Goal: Information Seeking & Learning: Find contact information

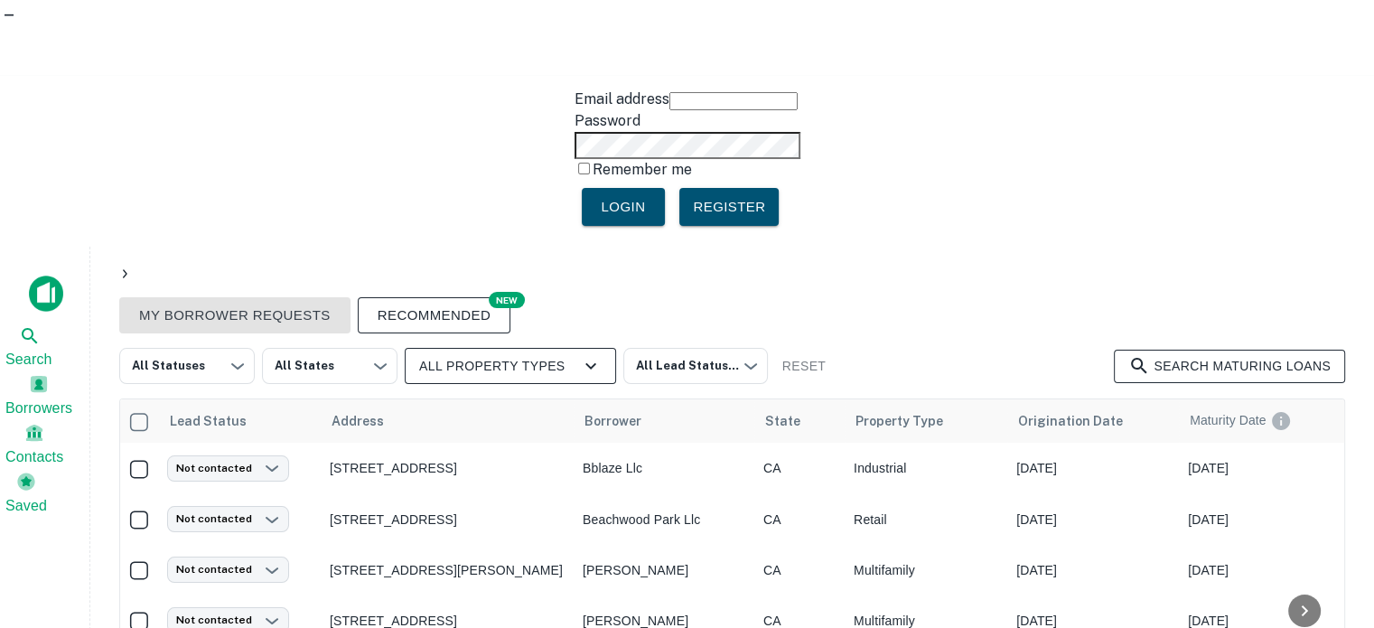
click at [580, 355] on icon "button" at bounding box center [591, 366] width 22 height 22
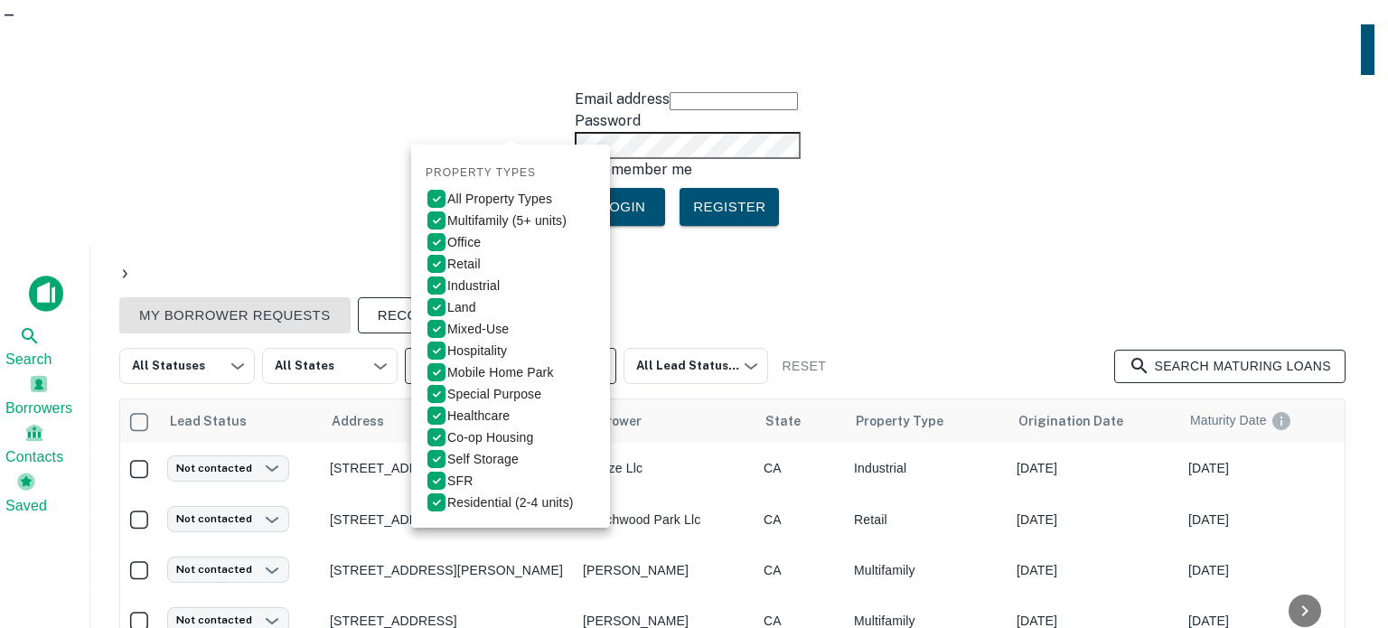
click at [42, 153] on div at bounding box center [694, 314] width 1388 height 628
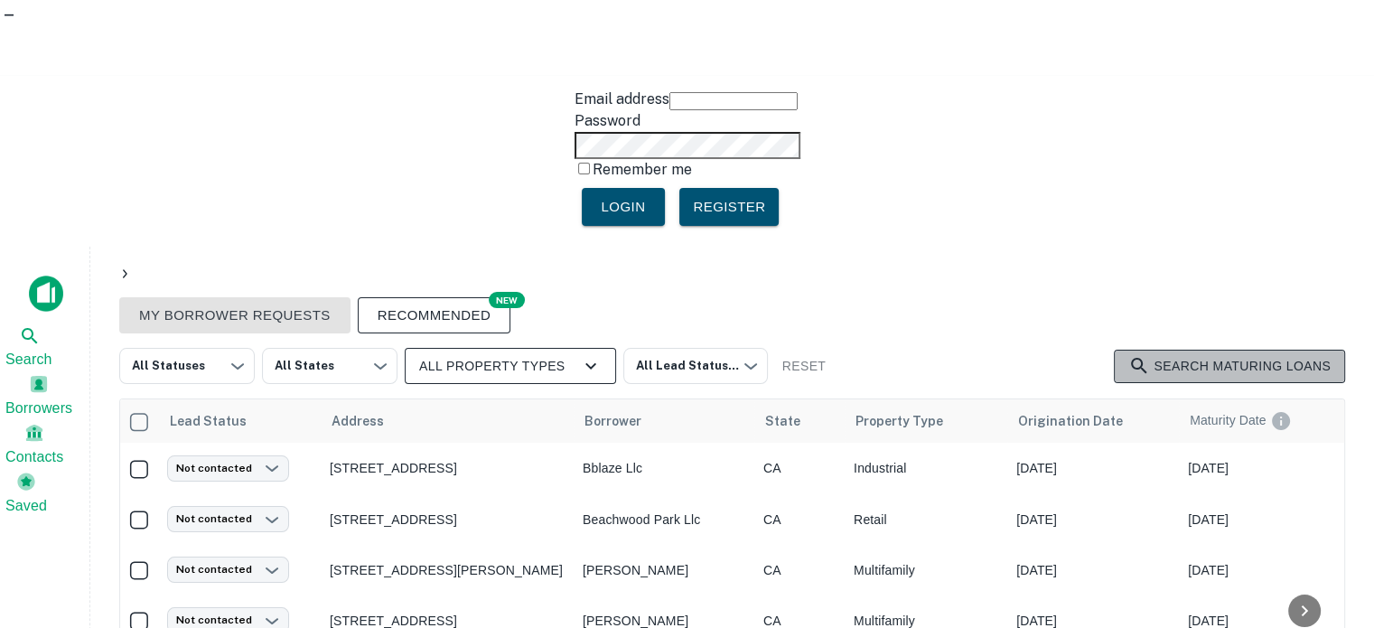
click at [1252, 350] on link "Search maturing loans" at bounding box center [1229, 366] width 231 height 33
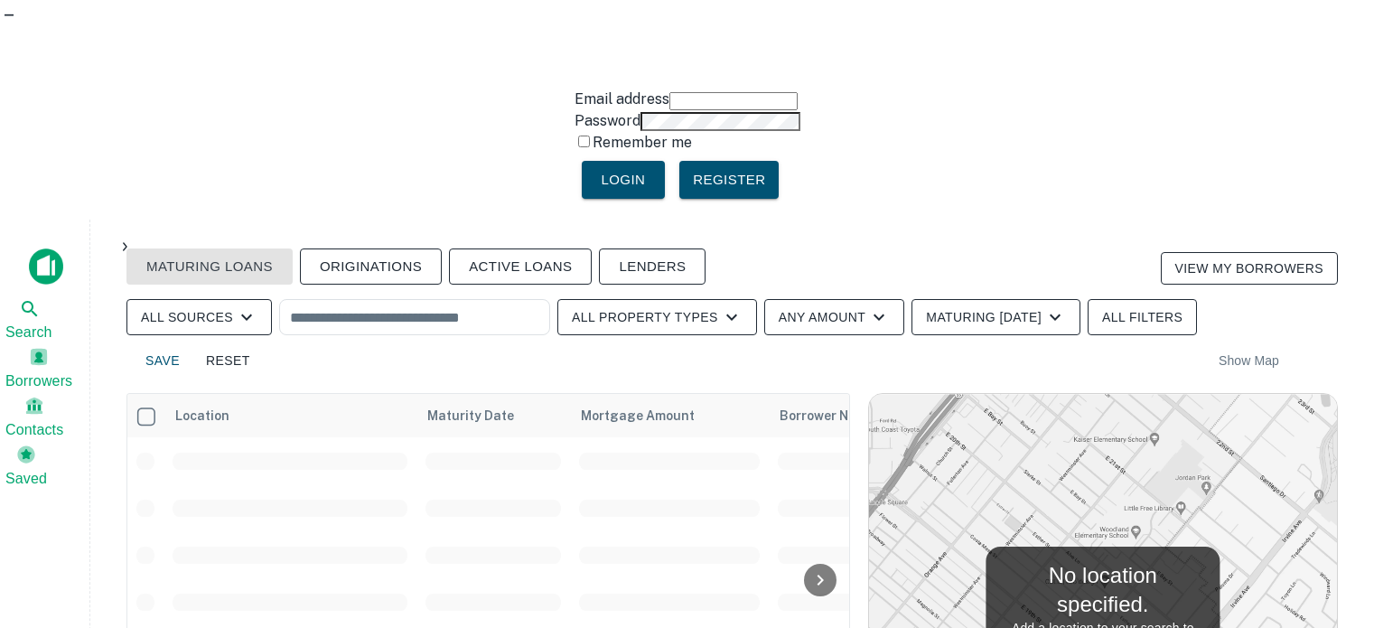
click at [658, 249] on button "Lenders" at bounding box center [652, 267] width 107 height 36
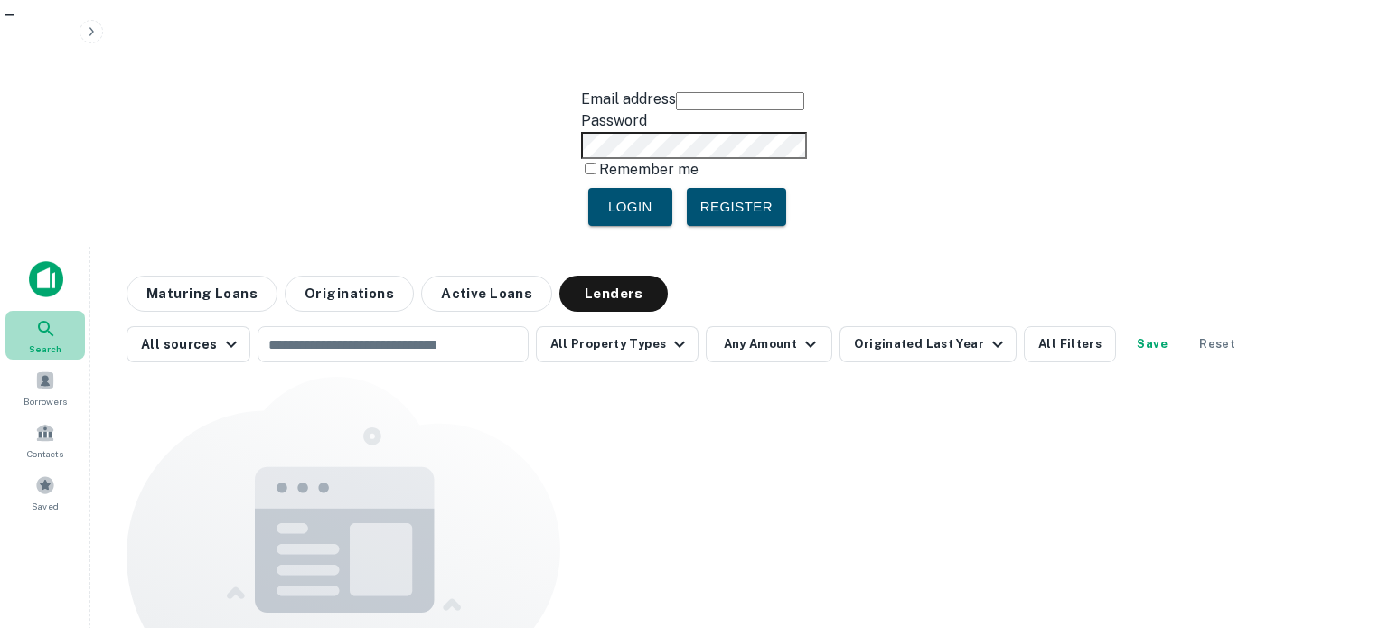
click at [49, 318] on icon at bounding box center [46, 329] width 22 height 22
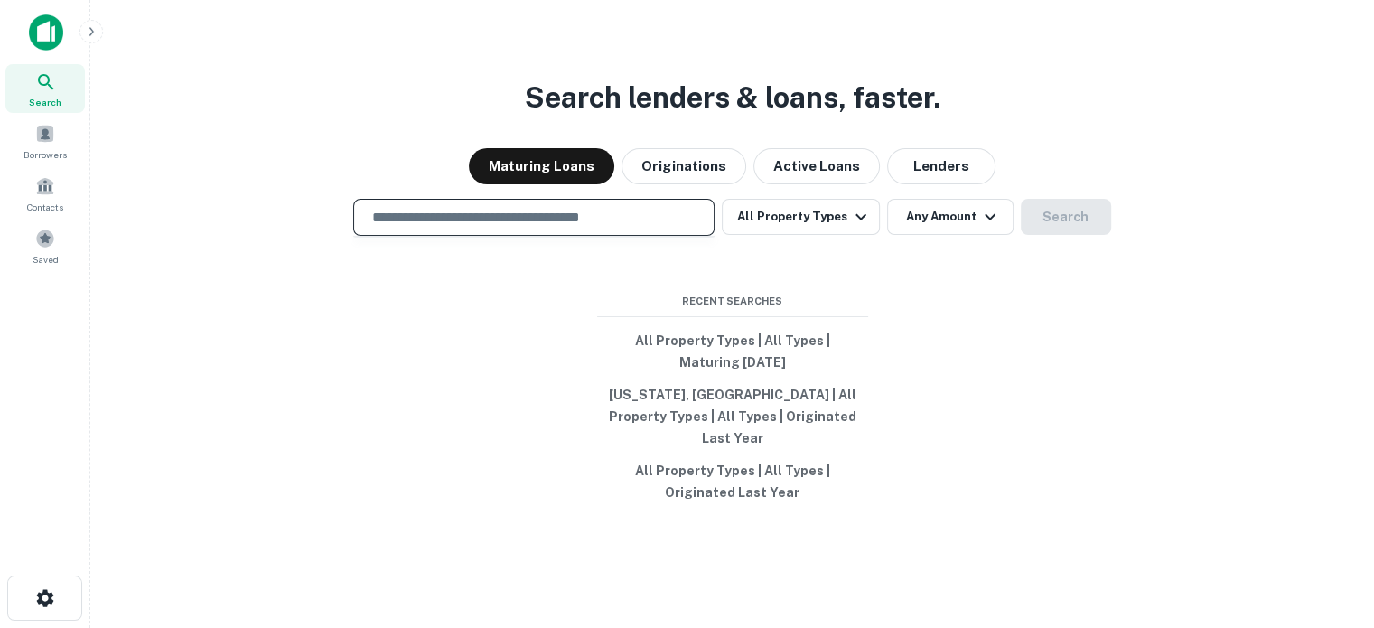
click at [393, 228] on input "text" at bounding box center [533, 217] width 345 height 21
paste input "**********"
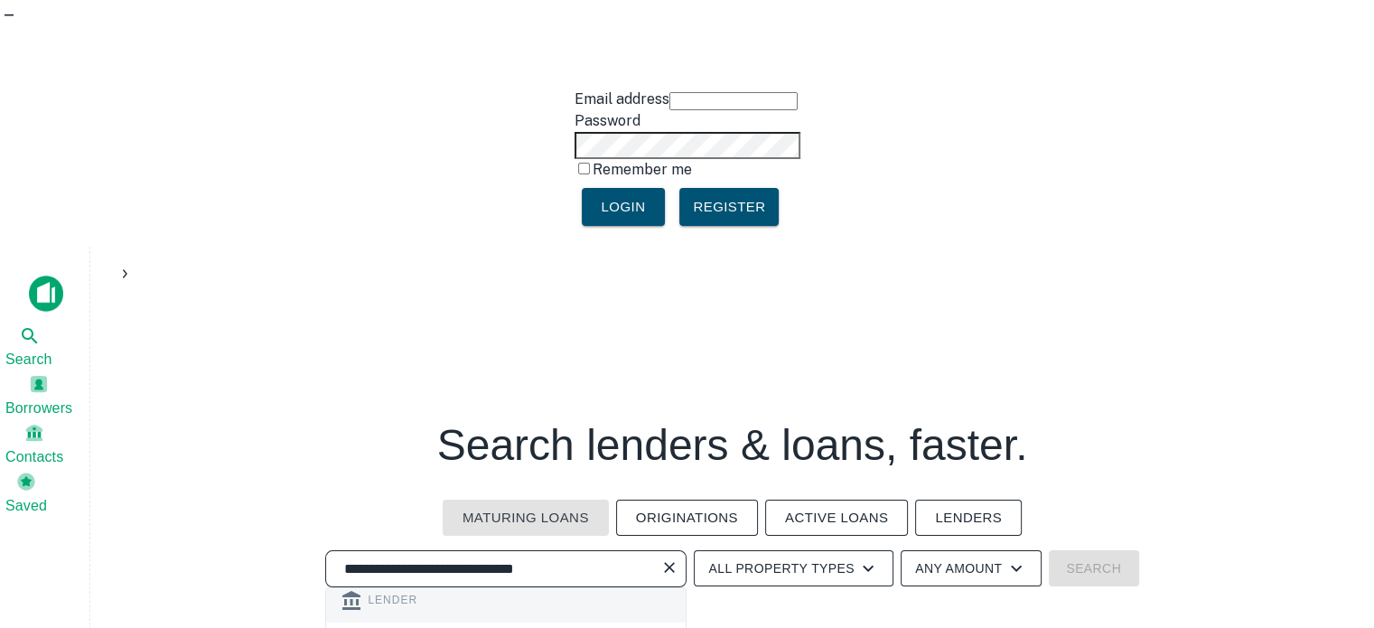
scroll to position [181, 0]
type input "**********"
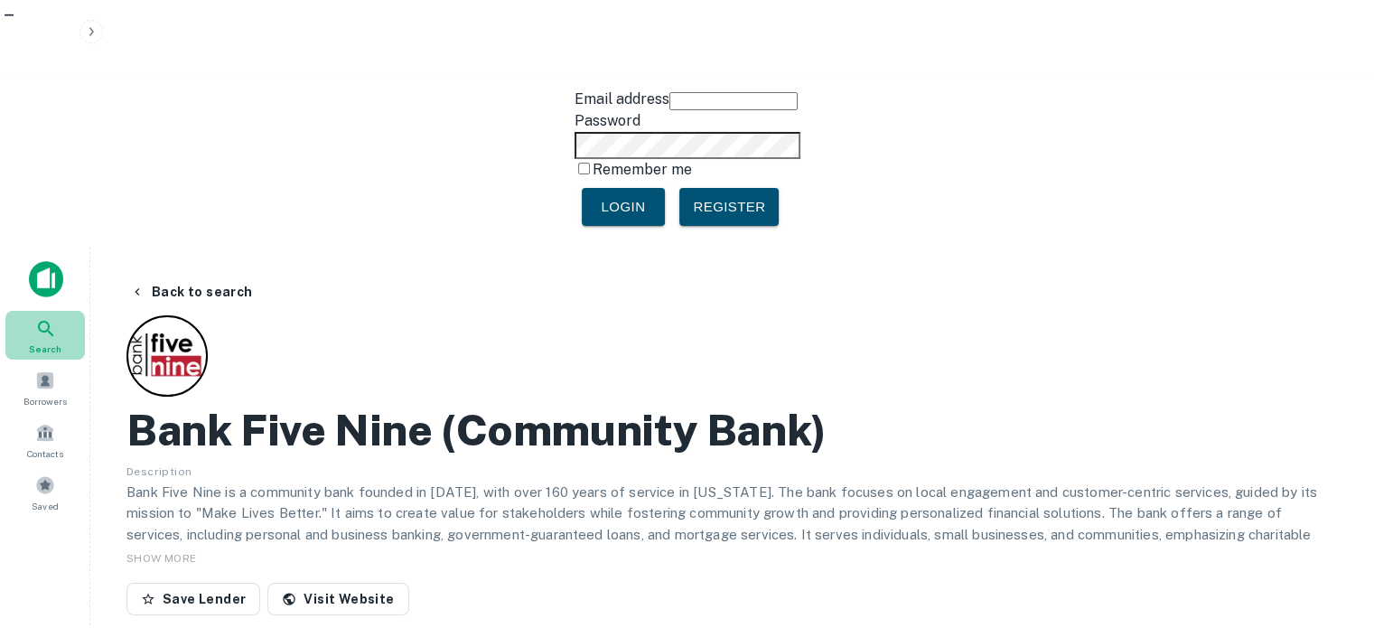
click at [48, 321] on icon at bounding box center [45, 328] width 15 height 15
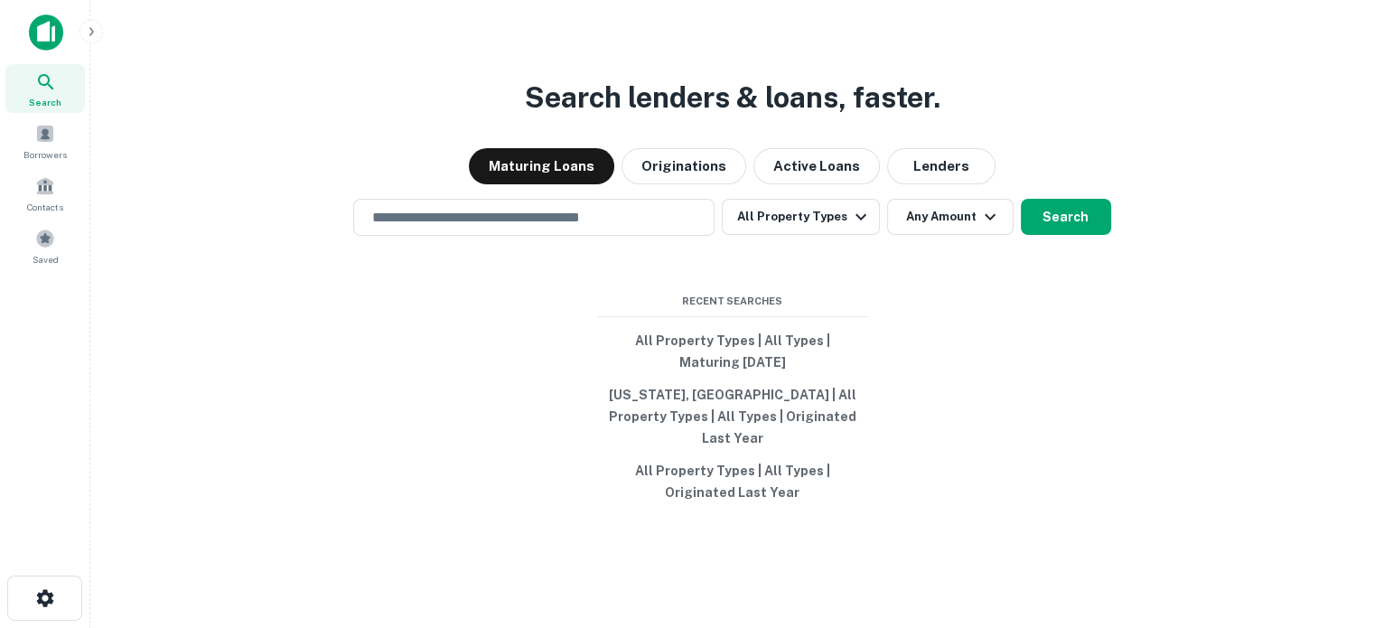
click at [50, 32] on img at bounding box center [46, 32] width 34 height 36
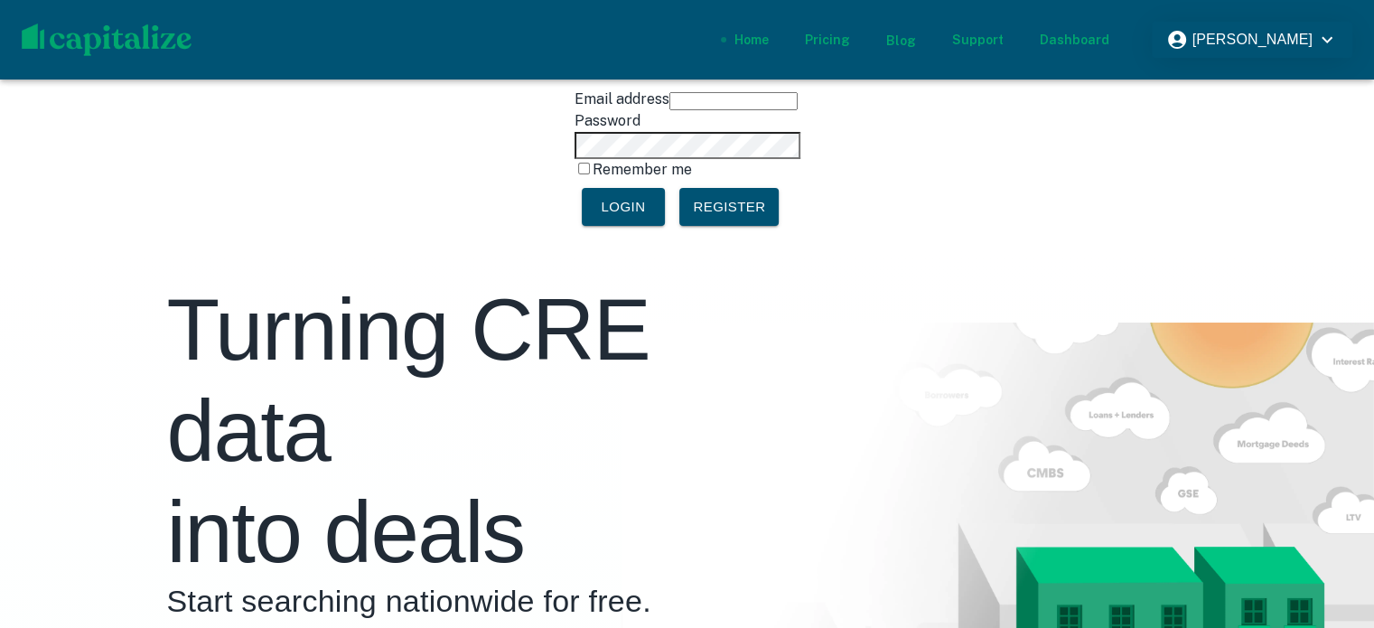
click at [1081, 35] on div "Dashboard" at bounding box center [1074, 40] width 70 height 20
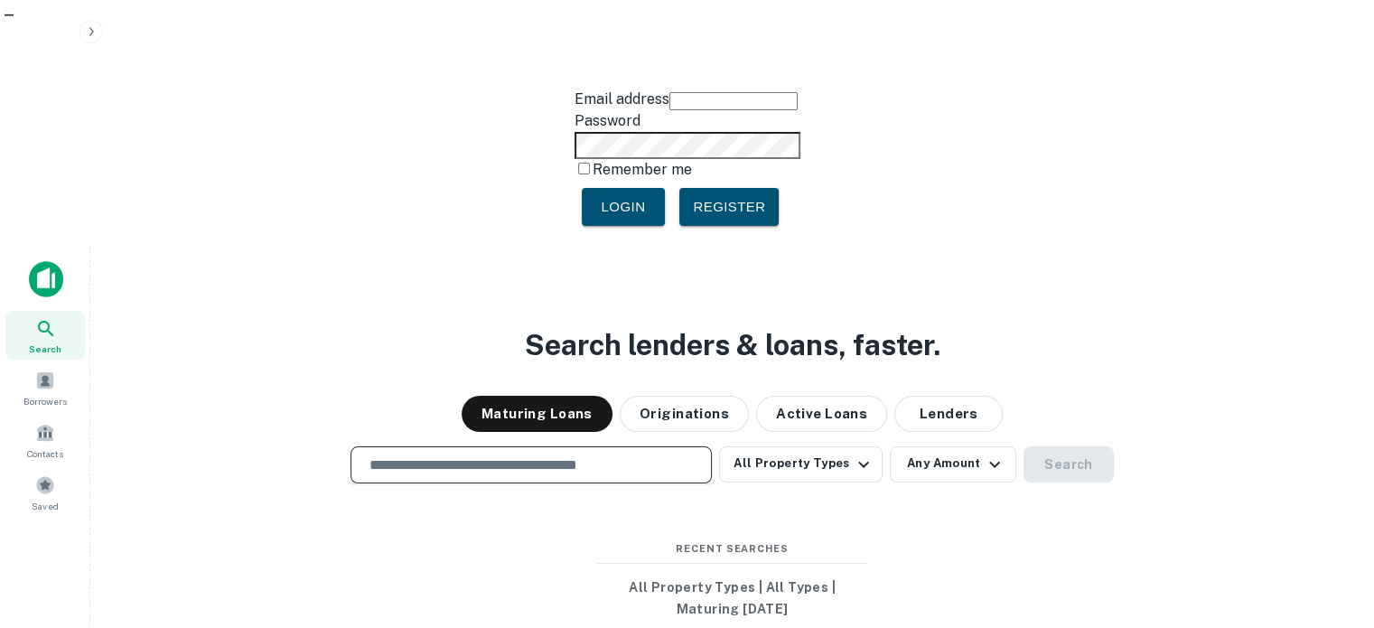
click at [470, 455] on input "text" at bounding box center [531, 465] width 345 height 21
paste input "**********"
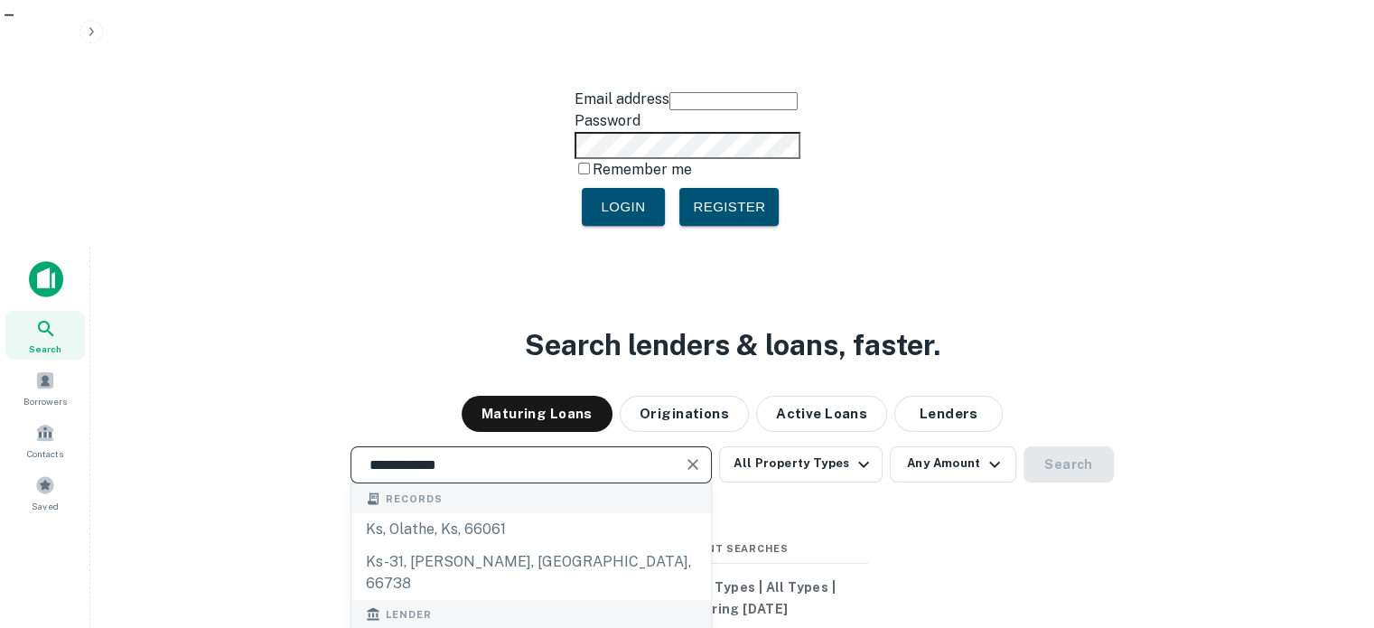
type input "**********"
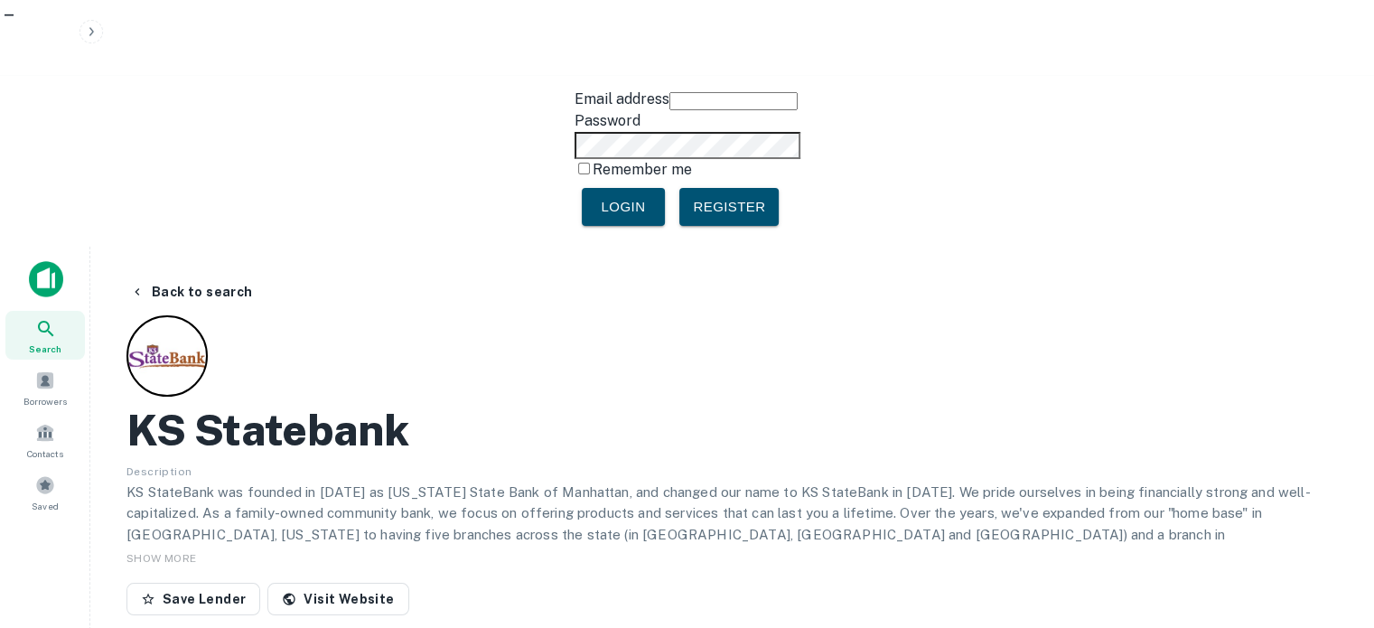
click at [267, 404] on h2 "KS Statebank" at bounding box center [268, 430] width 282 height 52
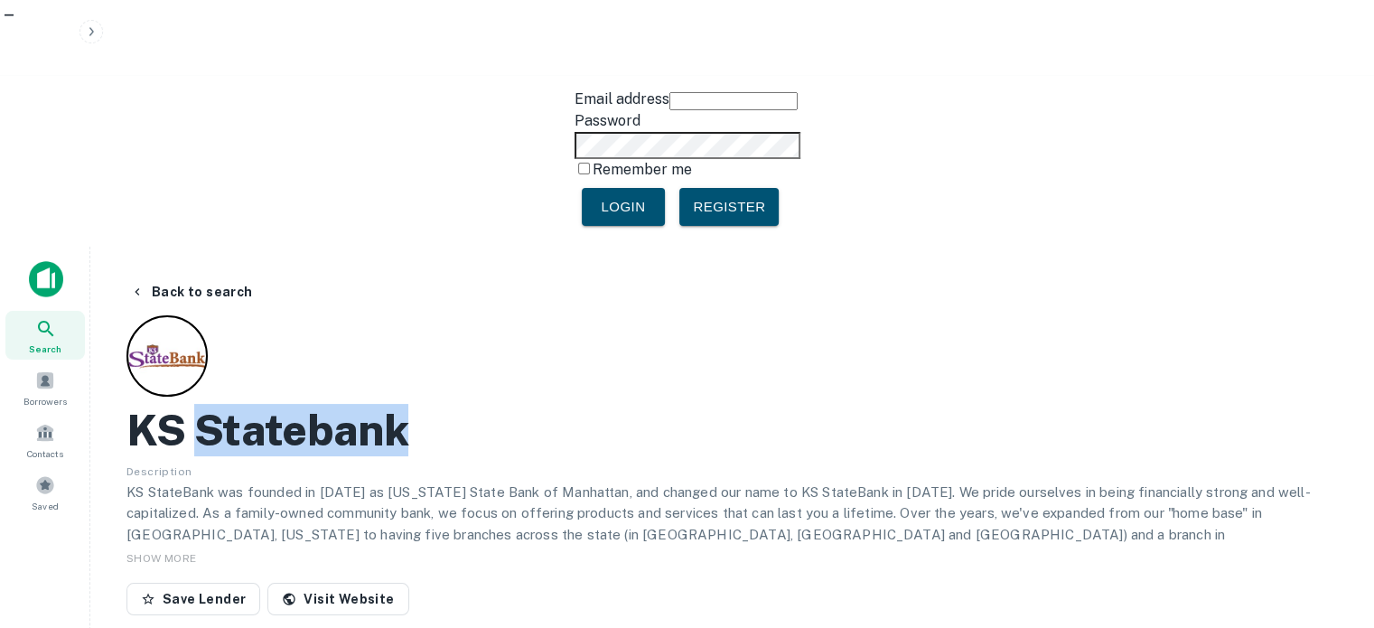
click at [267, 404] on h2 "KS Statebank" at bounding box center [268, 430] width 282 height 52
copy h2 "KS Statebank"
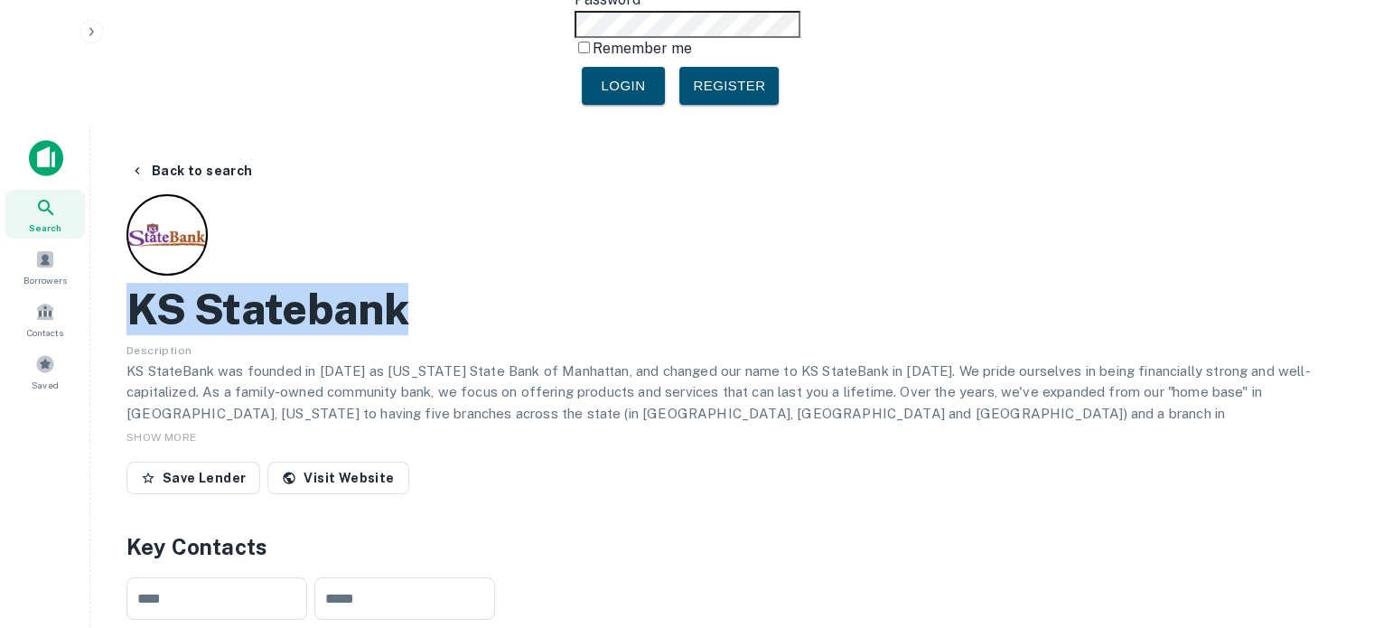
scroll to position [90, 0]
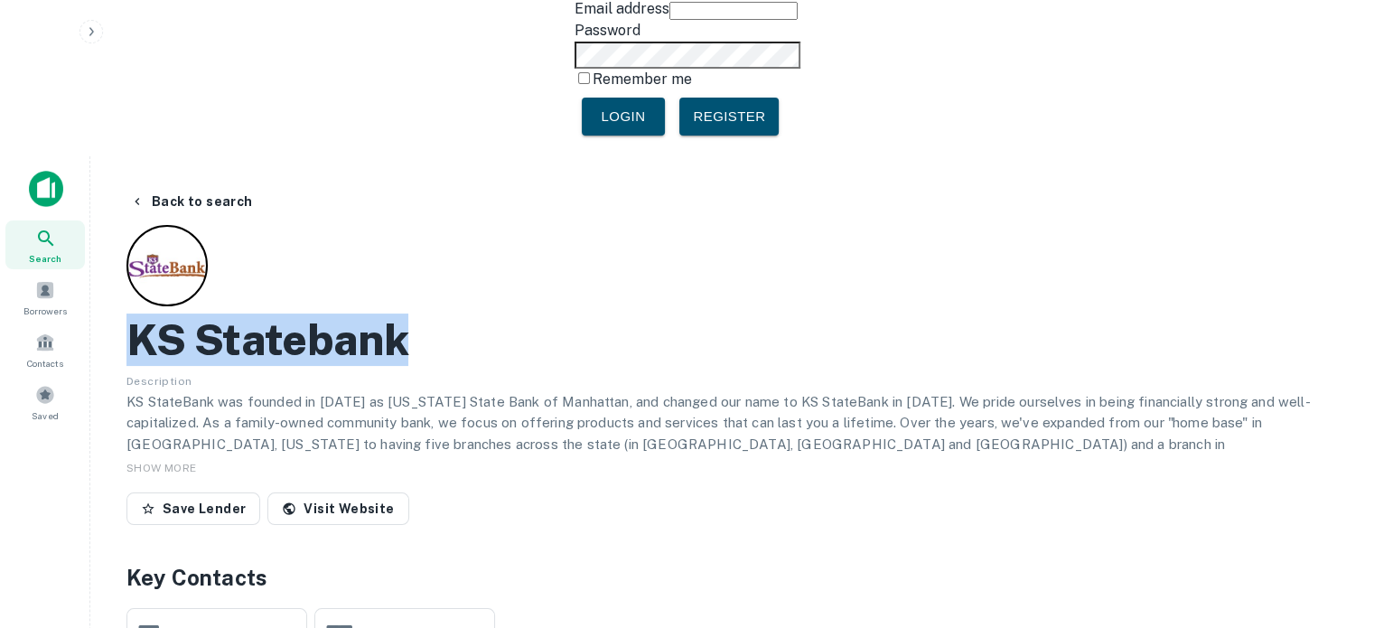
copy h2 "KS Statebank"
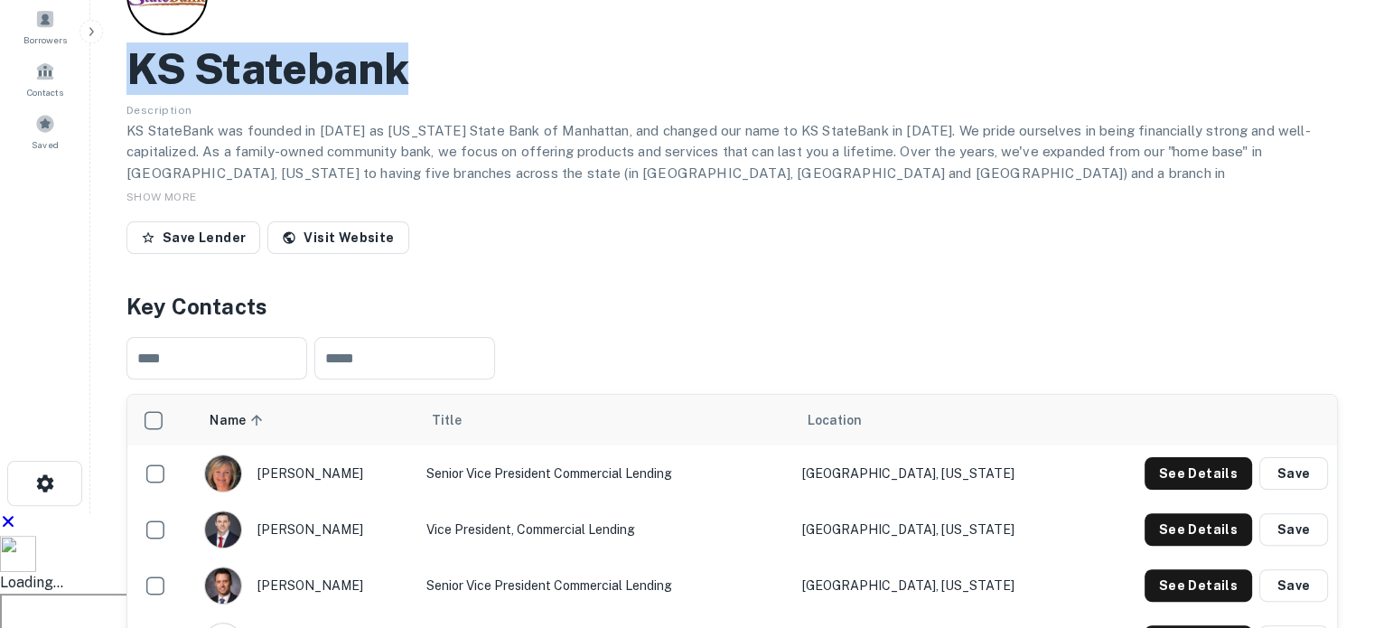
scroll to position [452, 0]
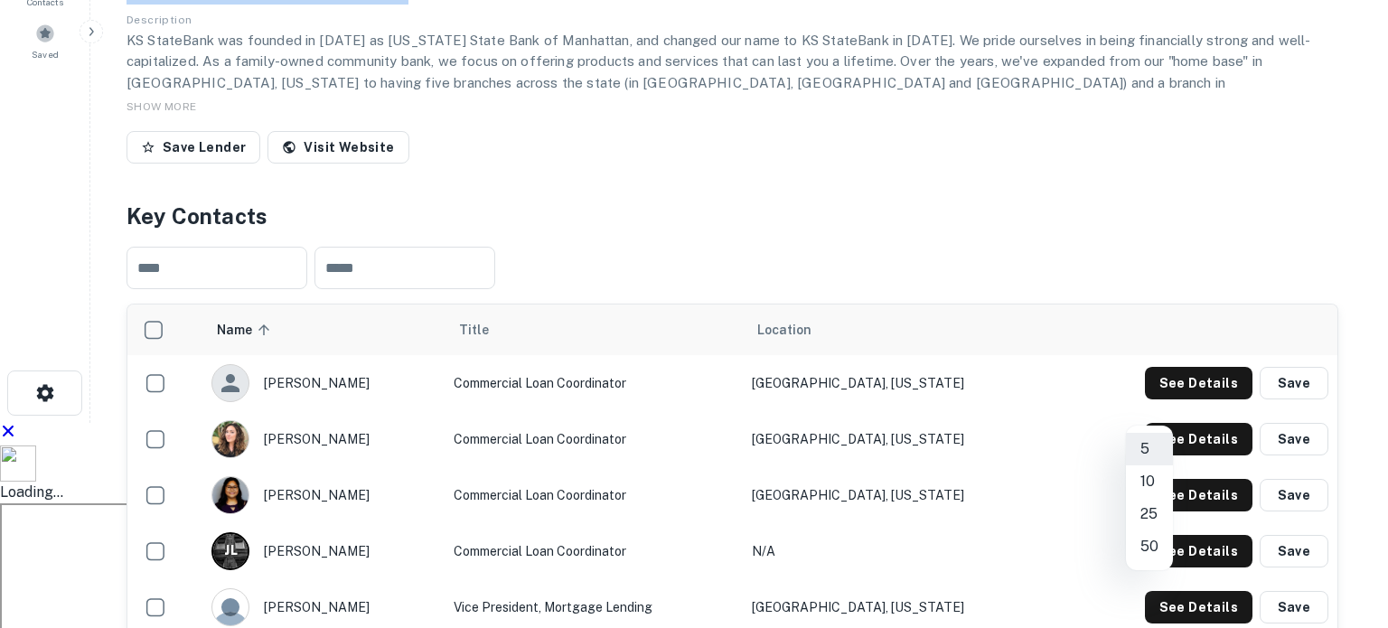
click at [1156, 545] on li "50" at bounding box center [1149, 546] width 47 height 33
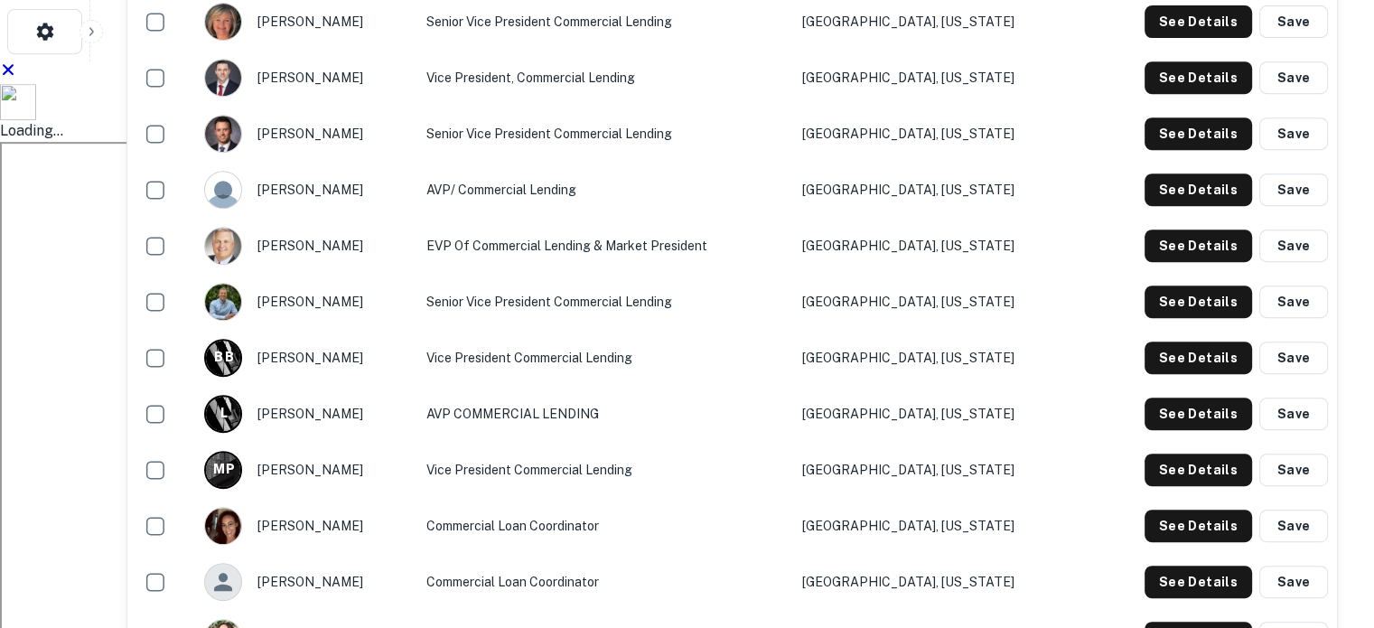
scroll to position [815, 0]
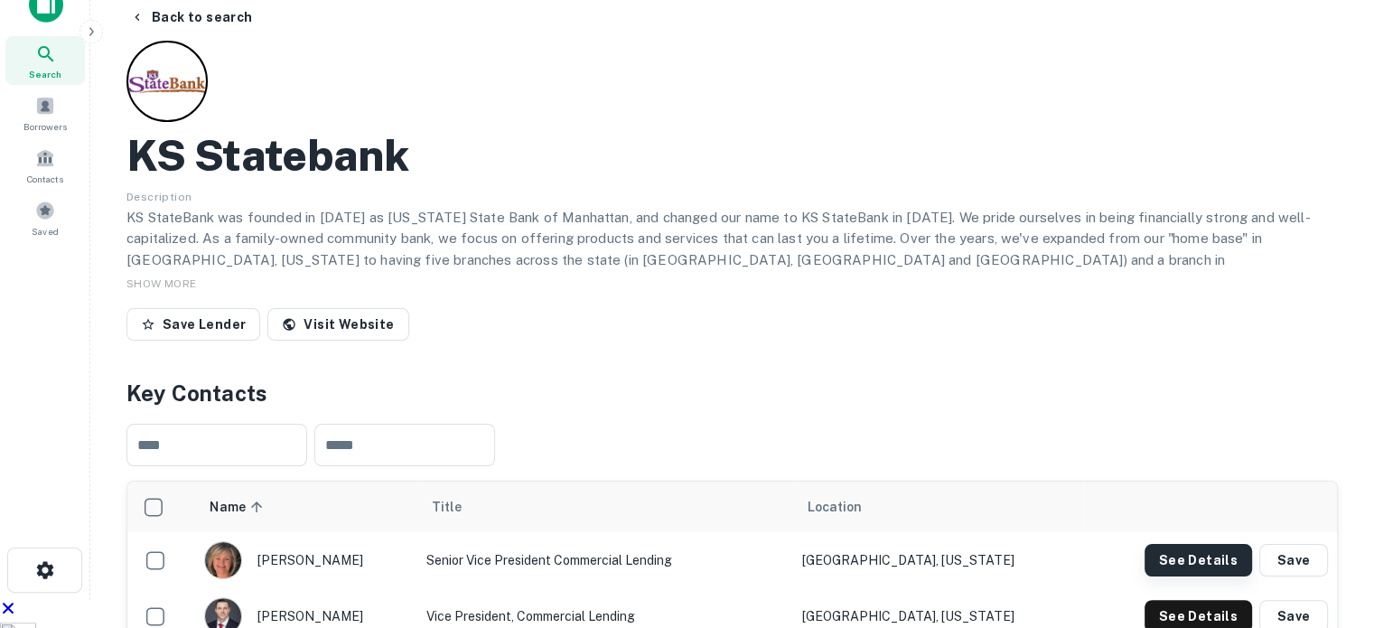
click at [1209, 544] on button "See Details" at bounding box center [1199, 560] width 108 height 33
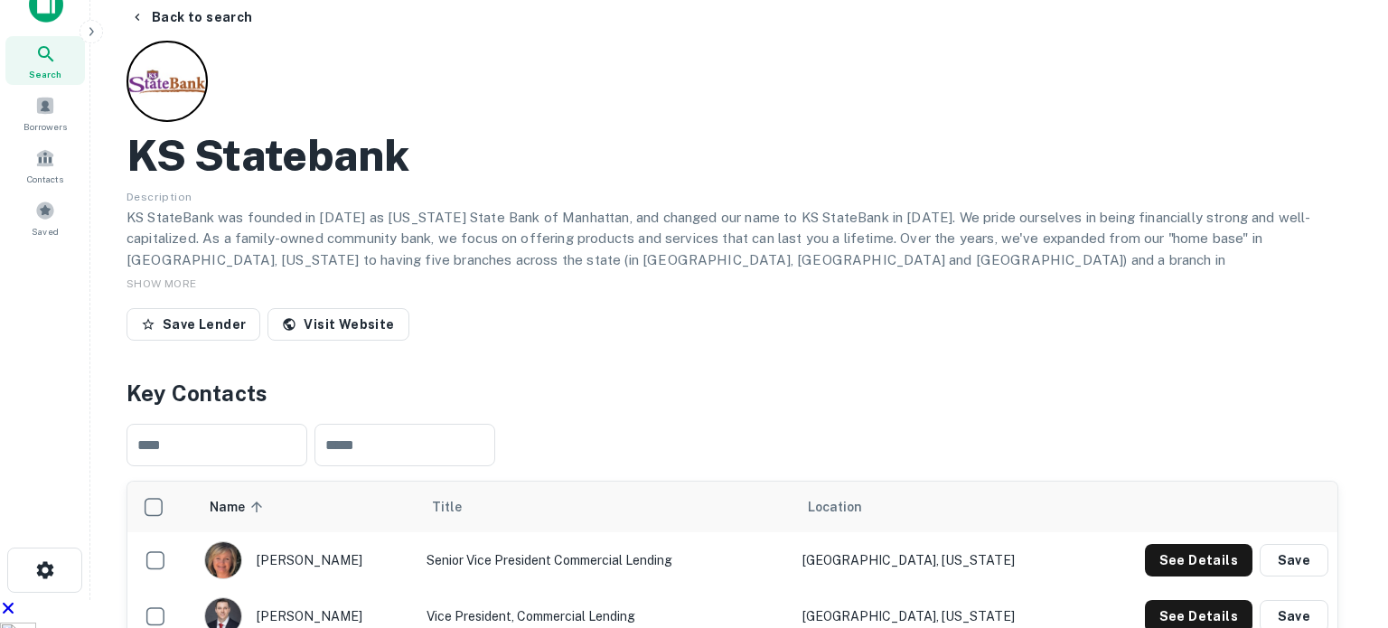
drag, startPoint x: 626, startPoint y: 296, endPoint x: 434, endPoint y: 311, distance: 193.0
copy p "hirsch@ksstate.bank"
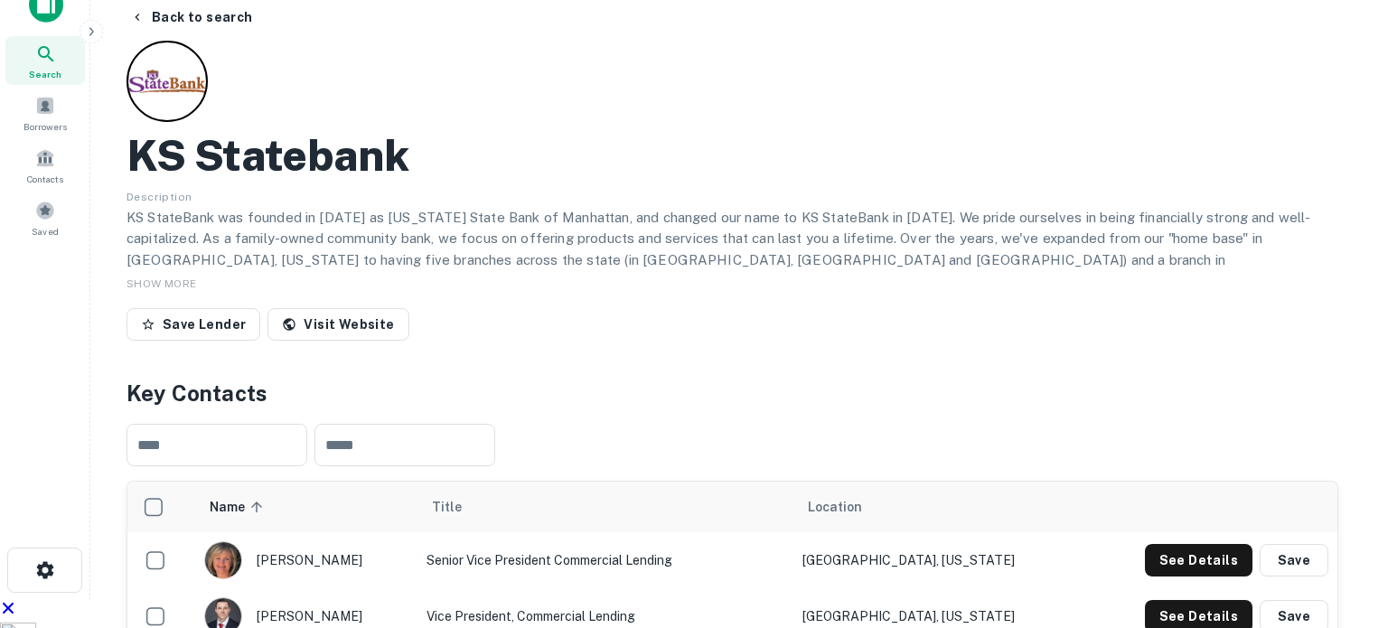
drag, startPoint x: 618, startPoint y: 300, endPoint x: 461, endPoint y: 321, distance: 158.6
copy p "jimdaniels@ksstate.bank"
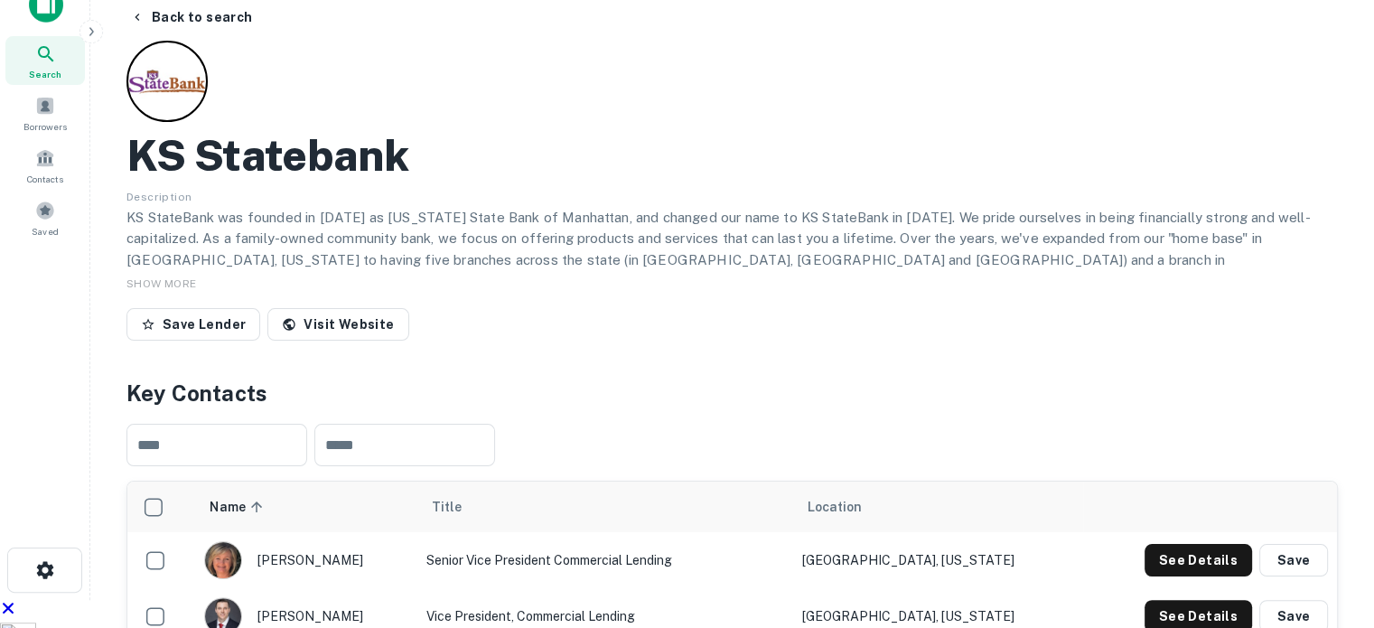
scroll to position [611, 0]
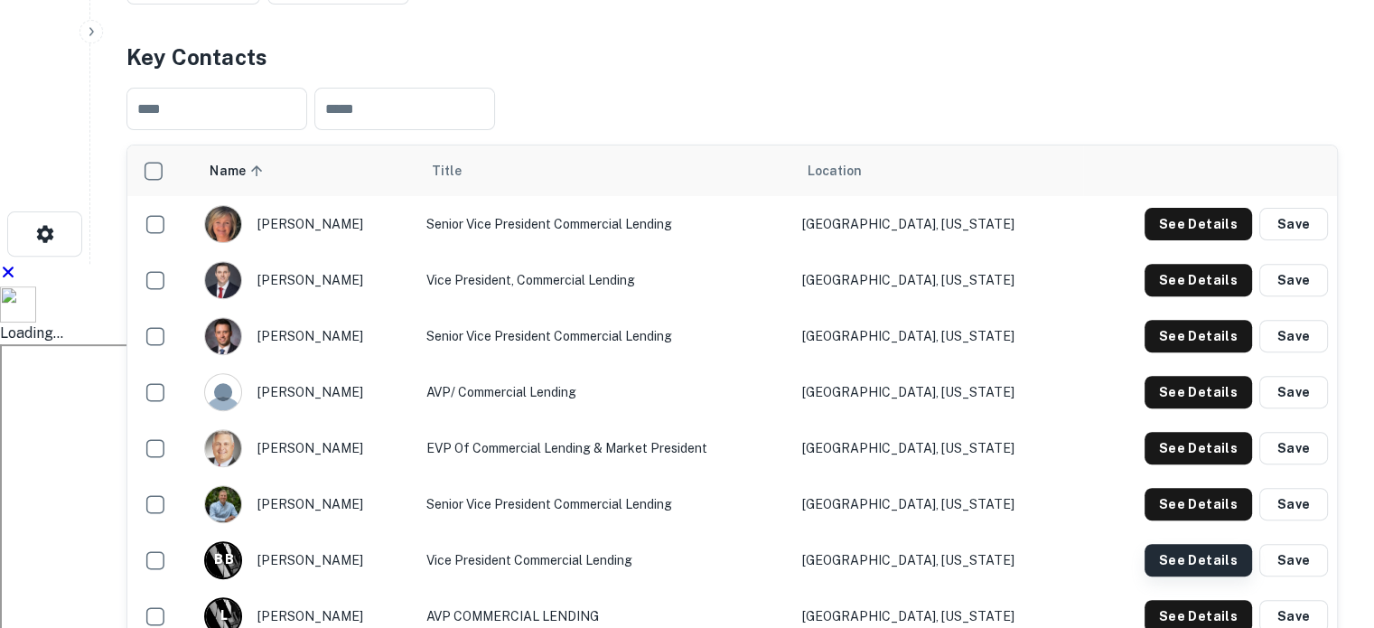
click at [1204, 544] on button "See Details" at bounding box center [1199, 560] width 108 height 33
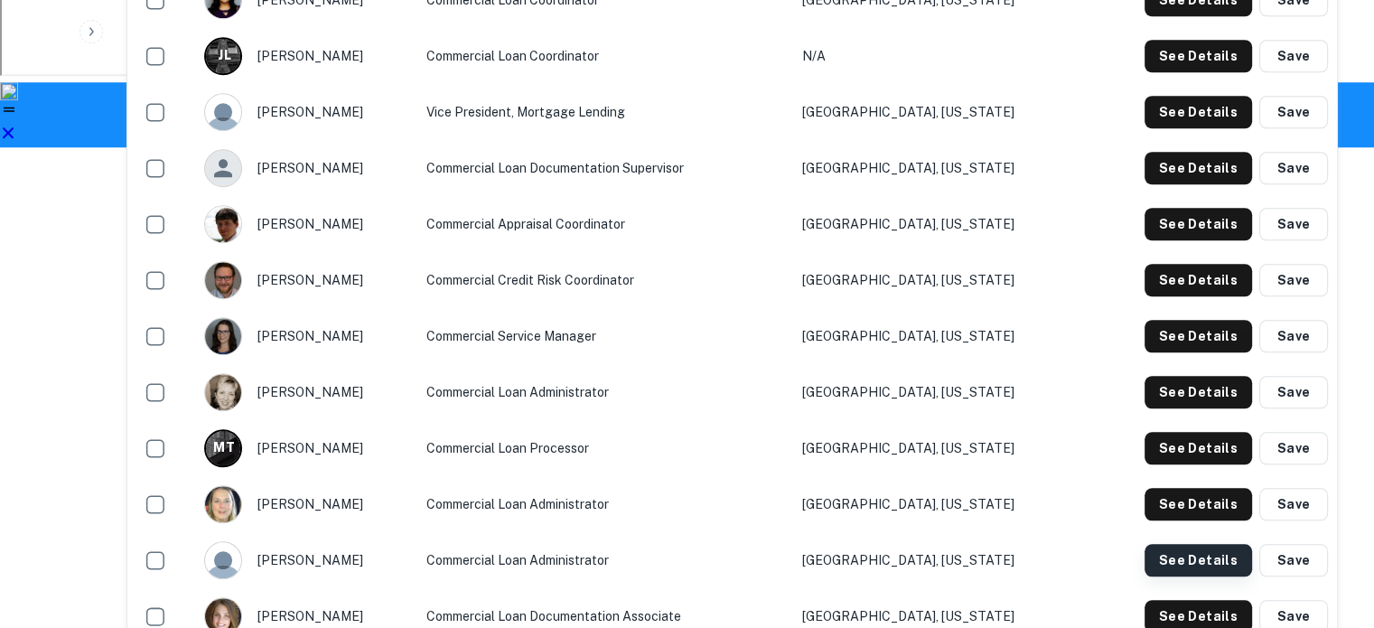
click at [1160, 544] on button "See Details" at bounding box center [1199, 560] width 108 height 33
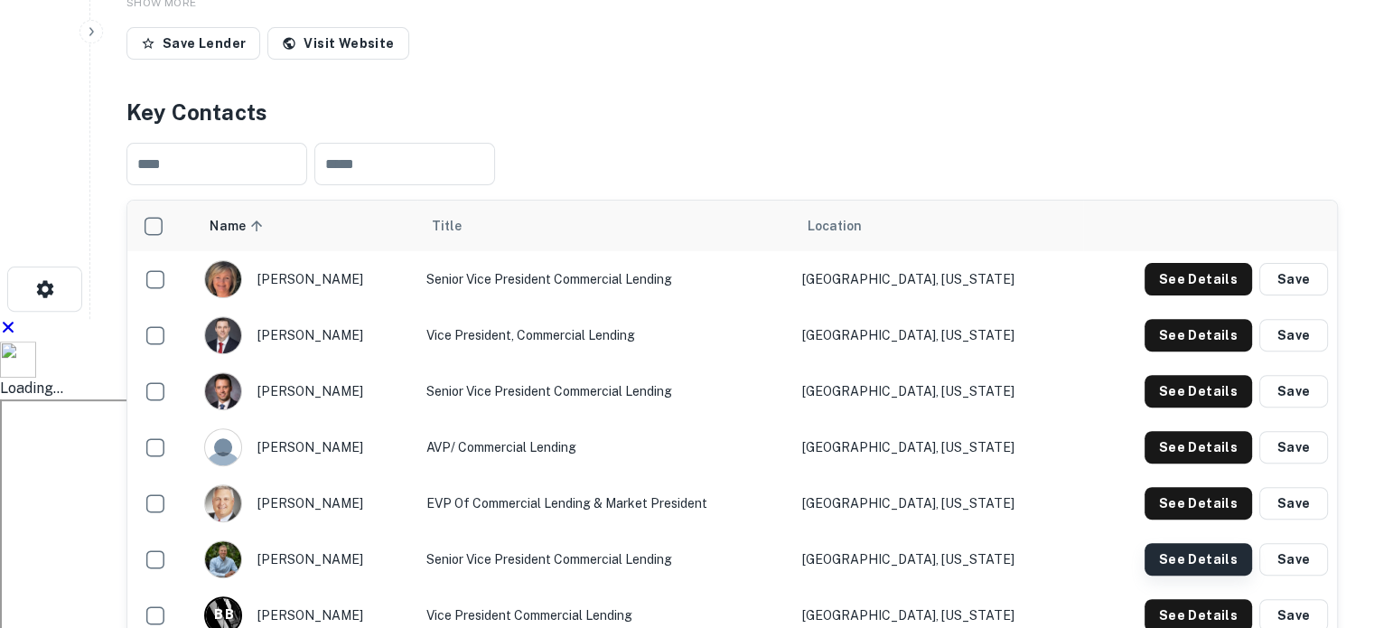
click at [1179, 543] on button "See Details" at bounding box center [1199, 559] width 108 height 33
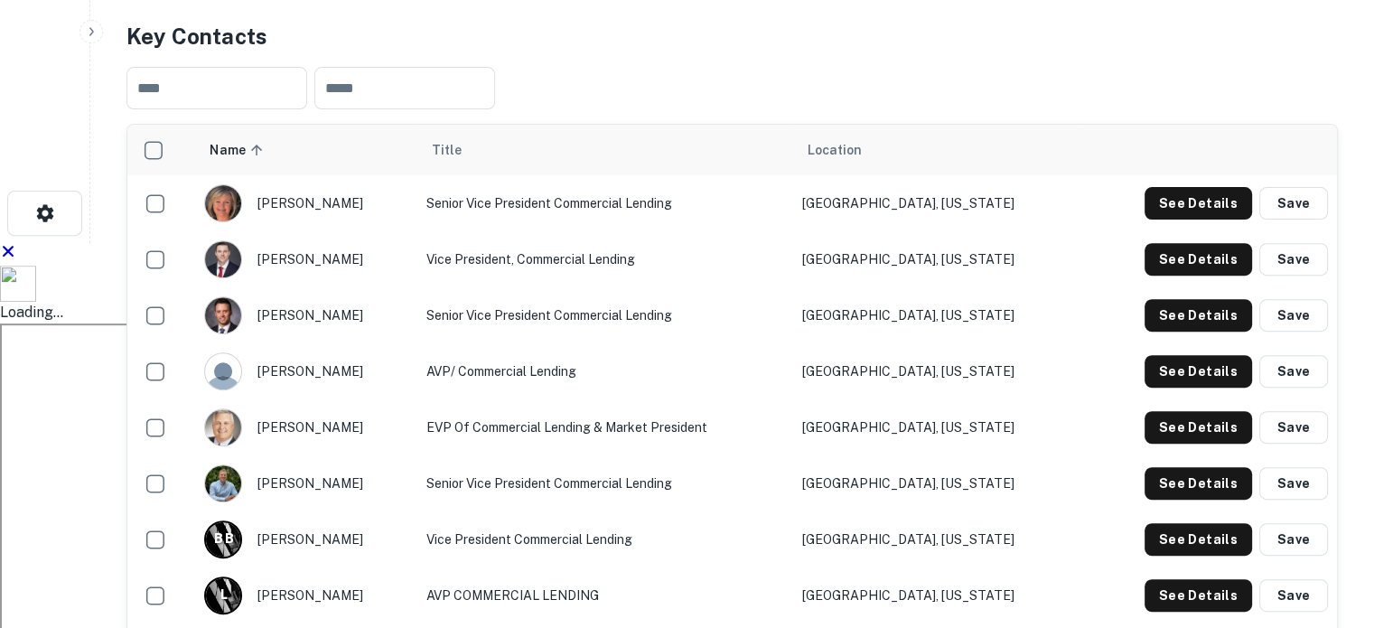
scroll to position [736, 0]
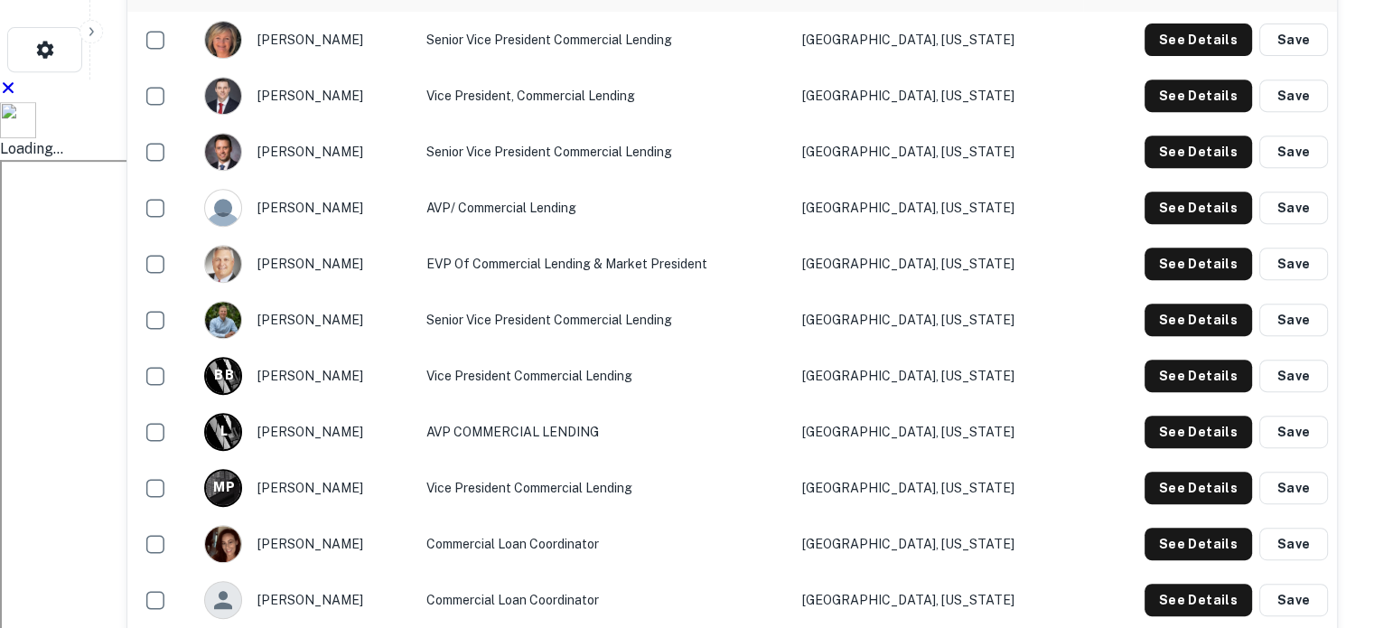
scroll to position [827, 0]
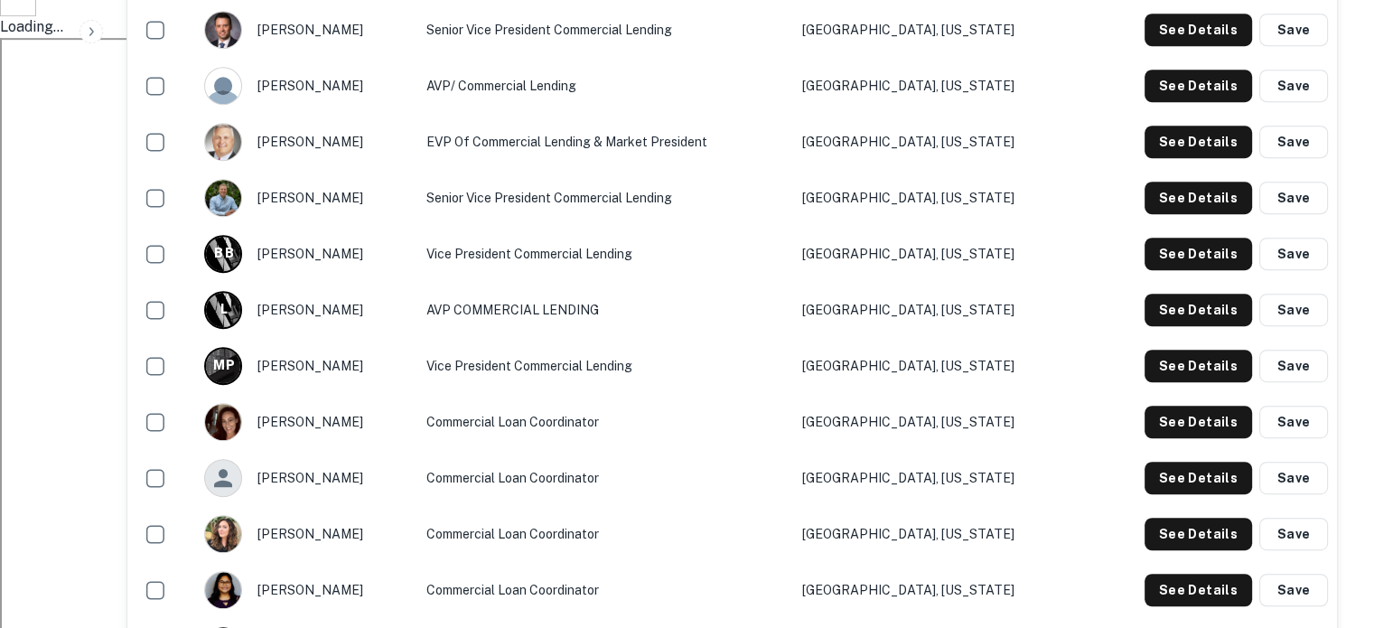
scroll to position [332, 0]
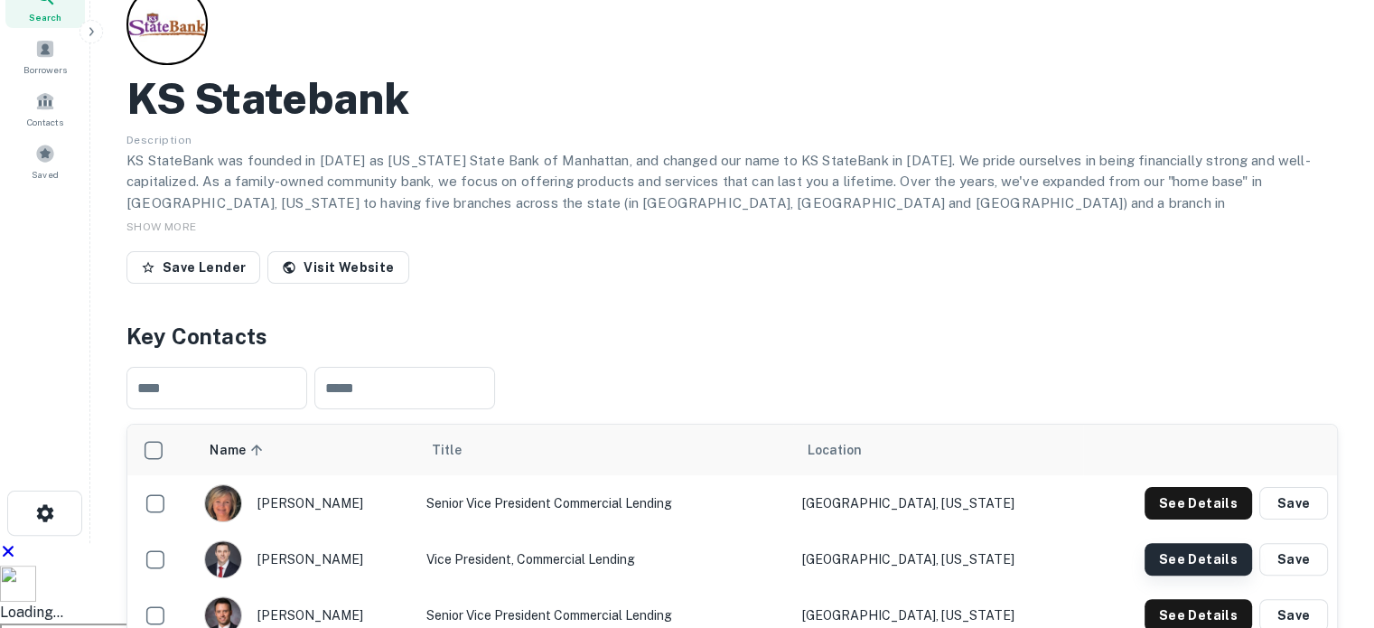
click at [1186, 543] on button "See Details" at bounding box center [1199, 559] width 108 height 33
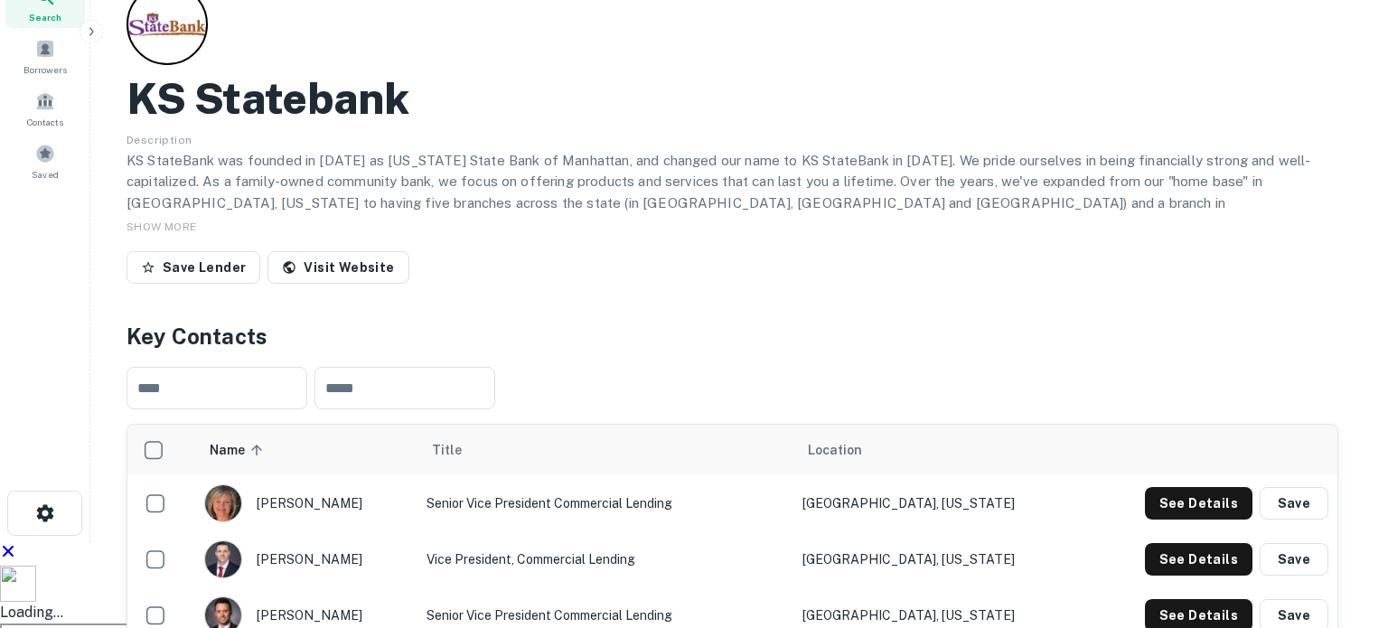
drag, startPoint x: 614, startPoint y: 301, endPoint x: 416, endPoint y: 312, distance: 199.1
copy p "cnobert@ksstate.bank"
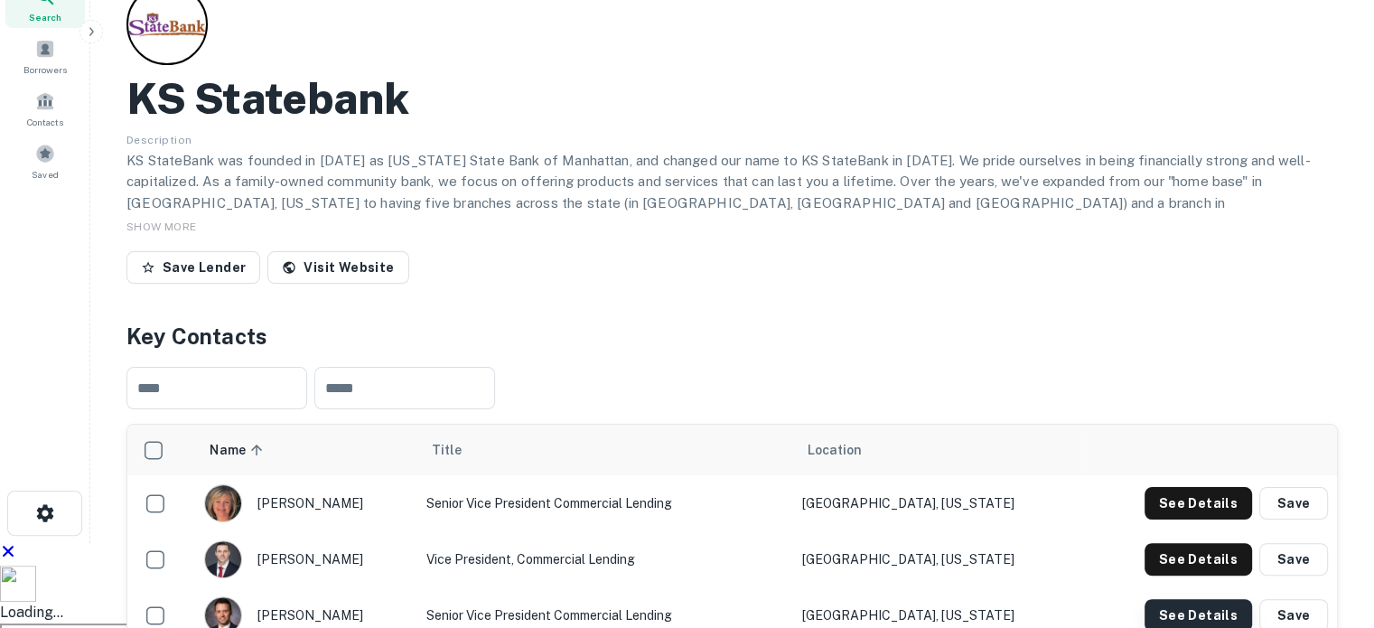
click at [1196, 599] on button "See Details" at bounding box center [1199, 615] width 108 height 33
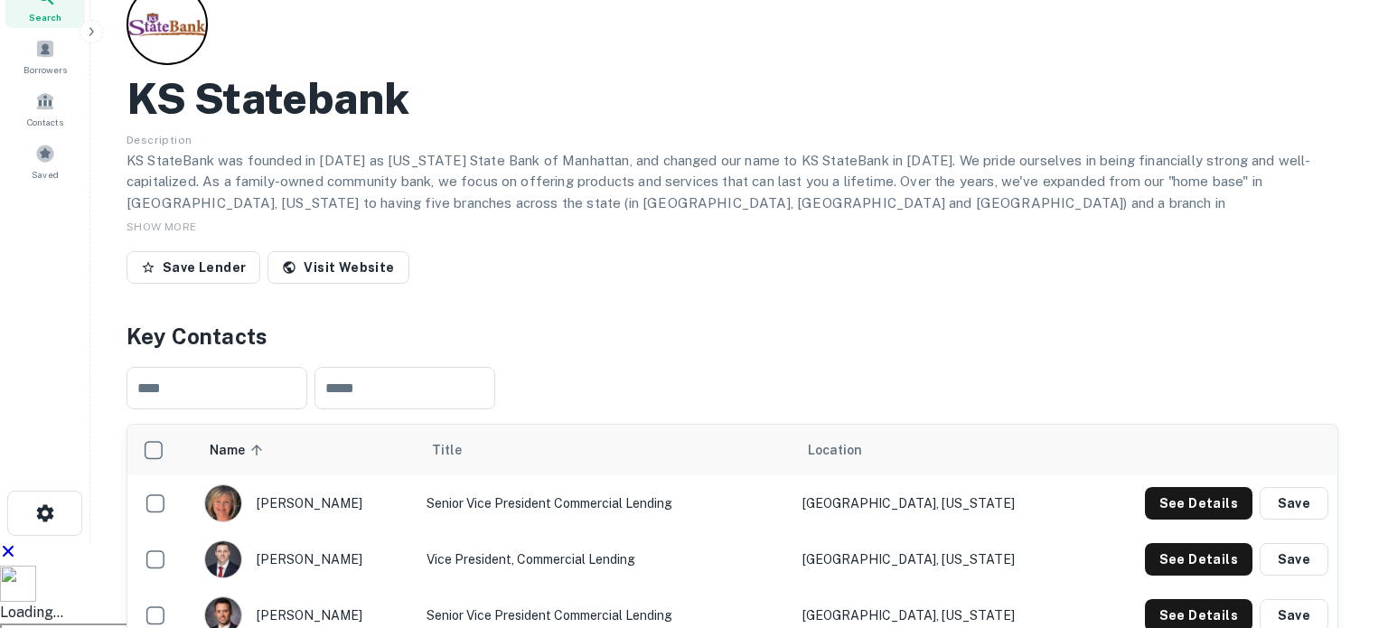
drag, startPoint x: 568, startPoint y: 288, endPoint x: 455, endPoint y: 311, distance: 114.3
copy p "cody@ksstate.bank"
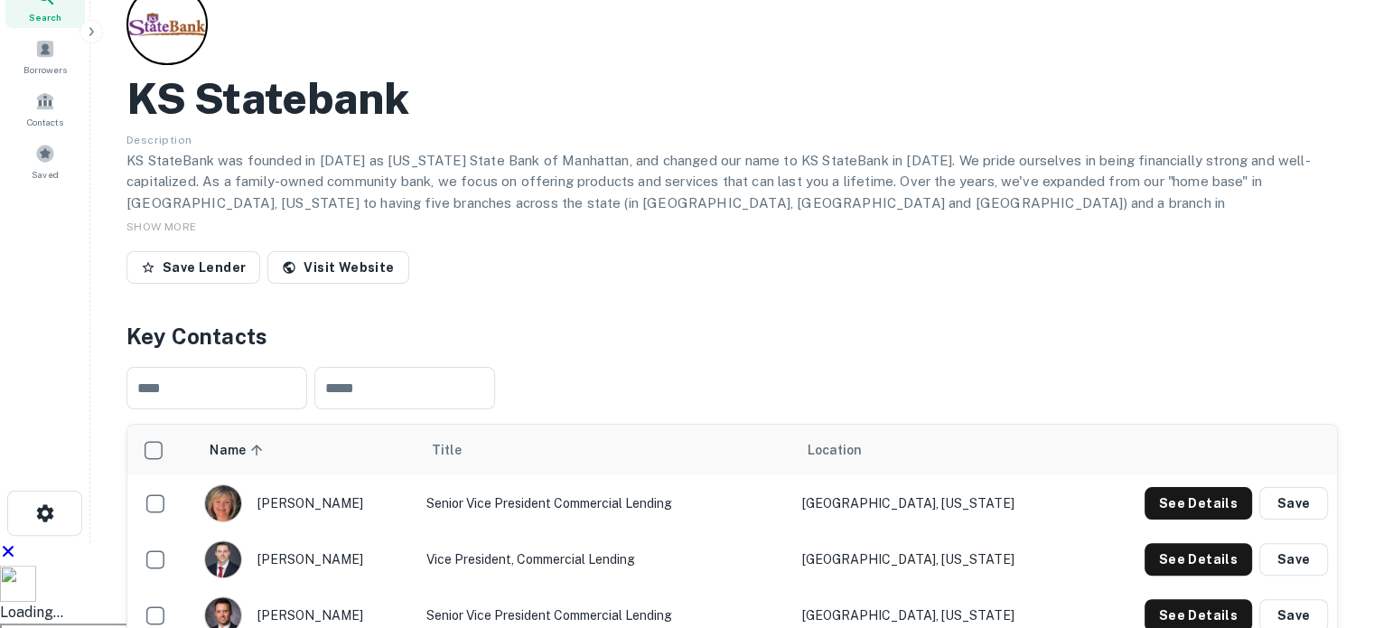
scroll to position [668, 0]
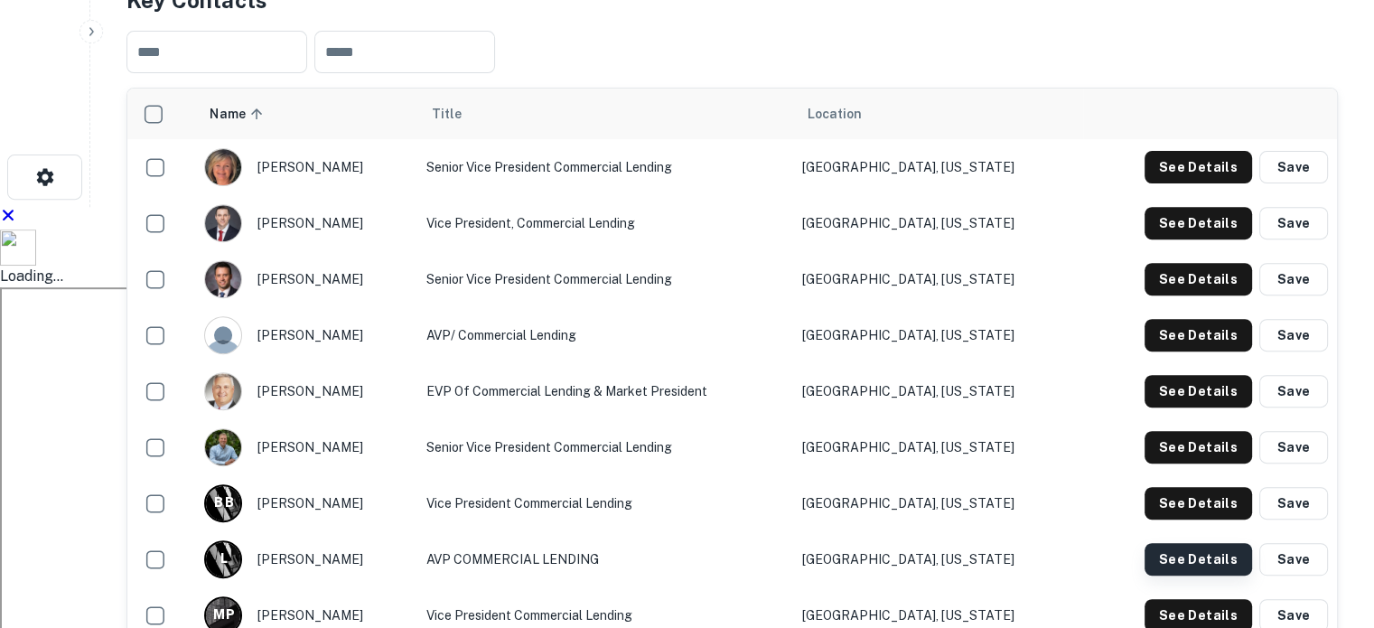
click at [1226, 543] on button "See Details" at bounding box center [1199, 559] width 108 height 33
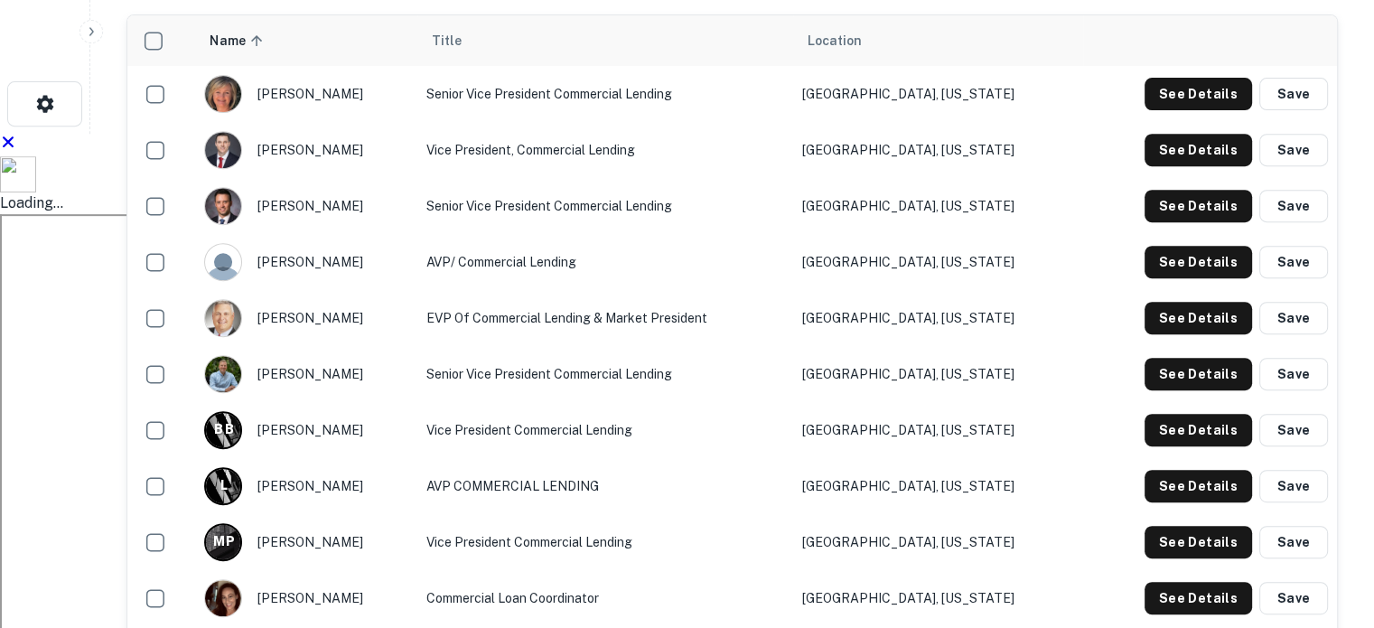
scroll to position [849, 0]
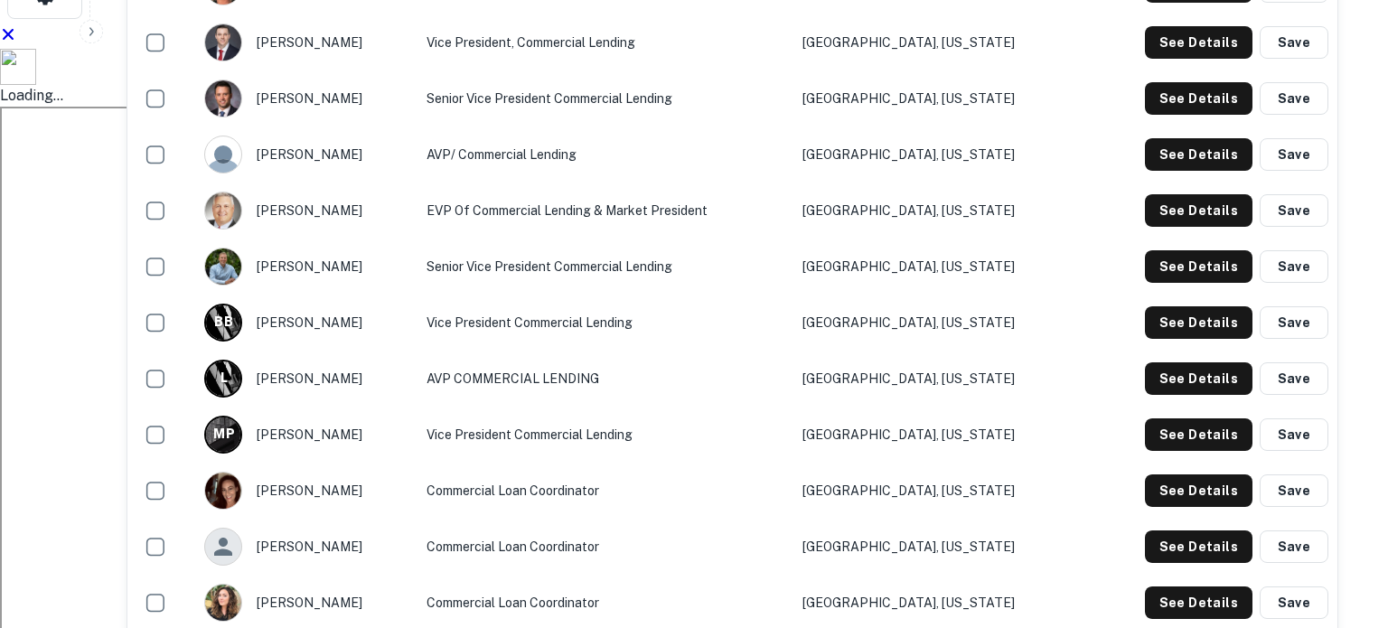
drag, startPoint x: 625, startPoint y: 291, endPoint x: 414, endPoint y: 294, distance: 211.5
copy p "escheele@ksstate.bank"
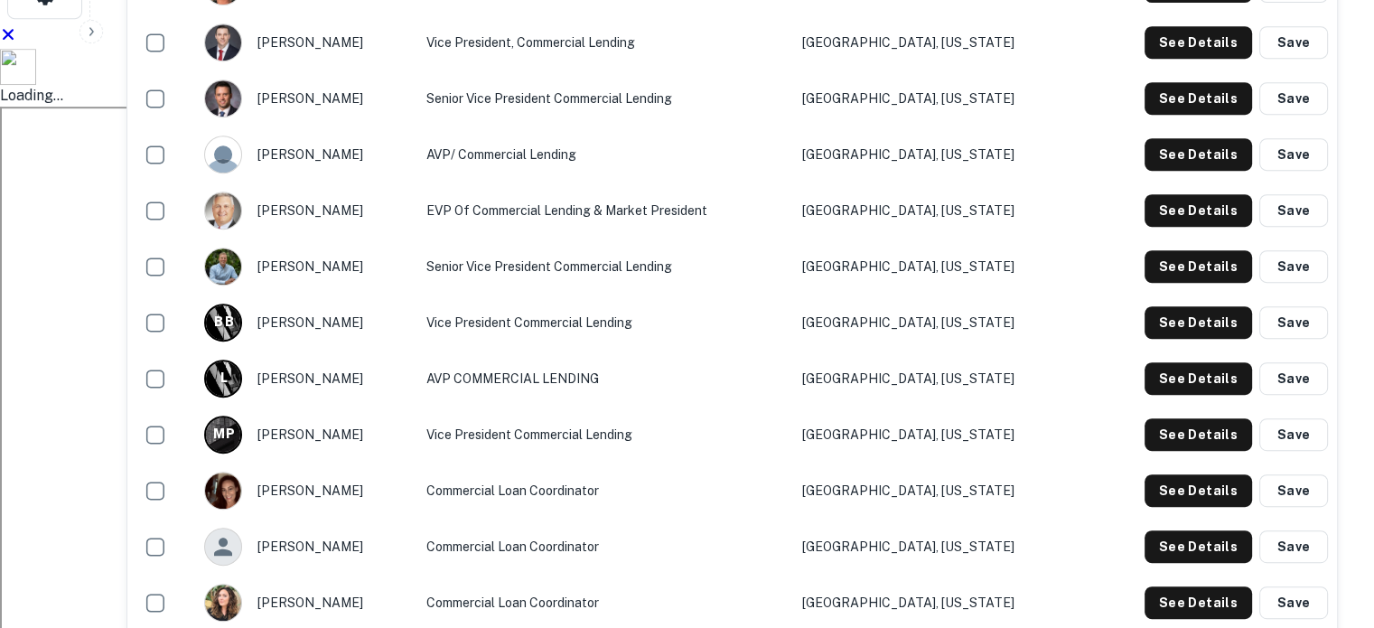
scroll to position [1340, 0]
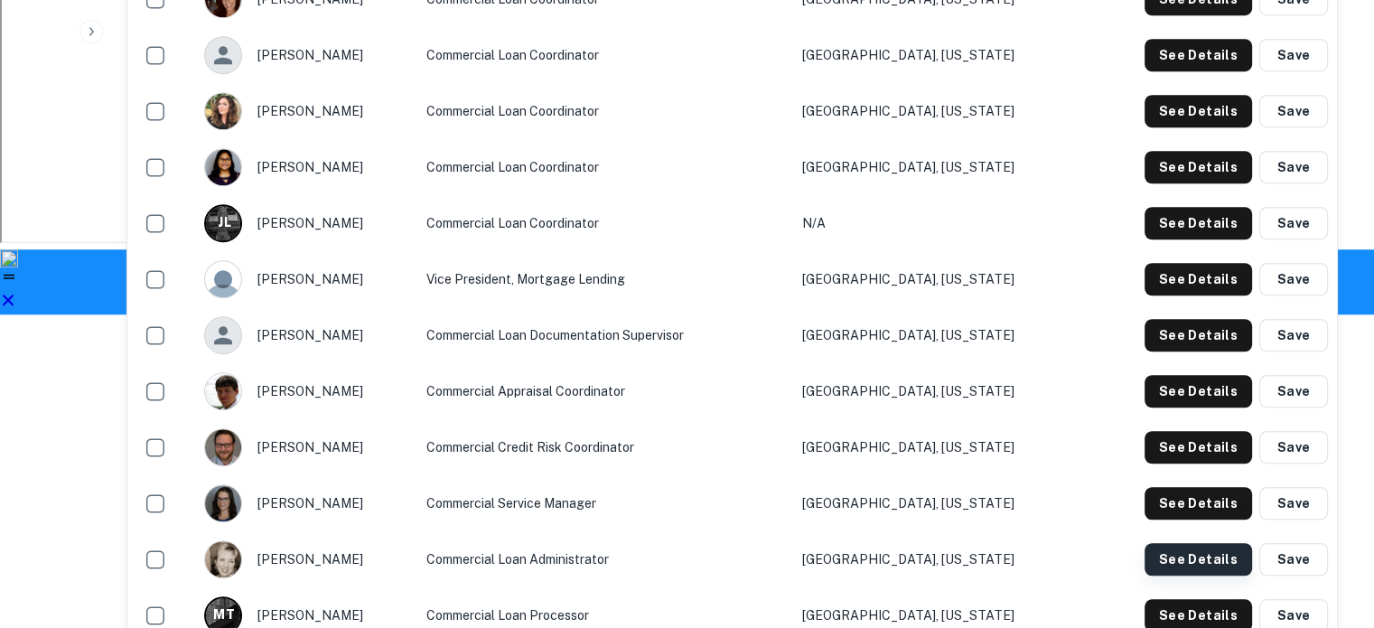
click at [1186, 543] on button "See Details" at bounding box center [1199, 559] width 108 height 33
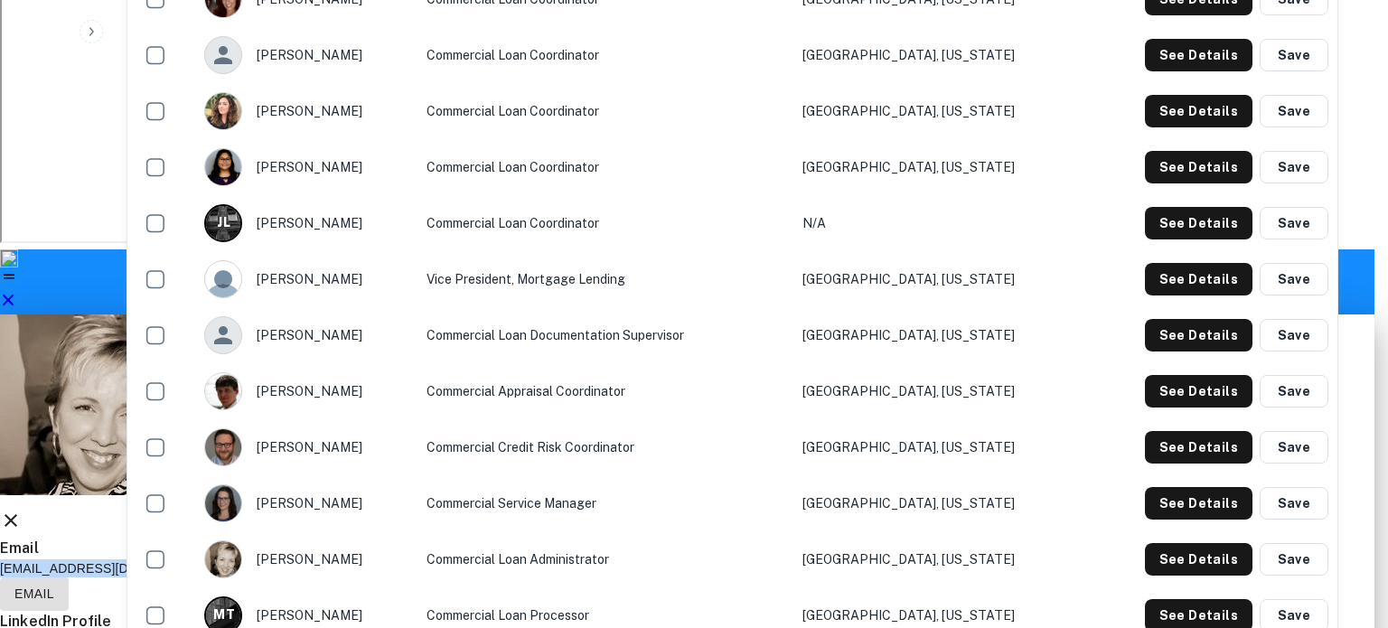
drag, startPoint x: 645, startPoint y: 296, endPoint x: 404, endPoint y: 312, distance: 241.8
click at [404, 314] on div "Trudy Buchanan Commercial Loan Administrator Email tbuchanan@ksstate.bank Email…" at bounding box center [687, 515] width 1374 height 402
copy p "tbuchanan@ksstate.bank"
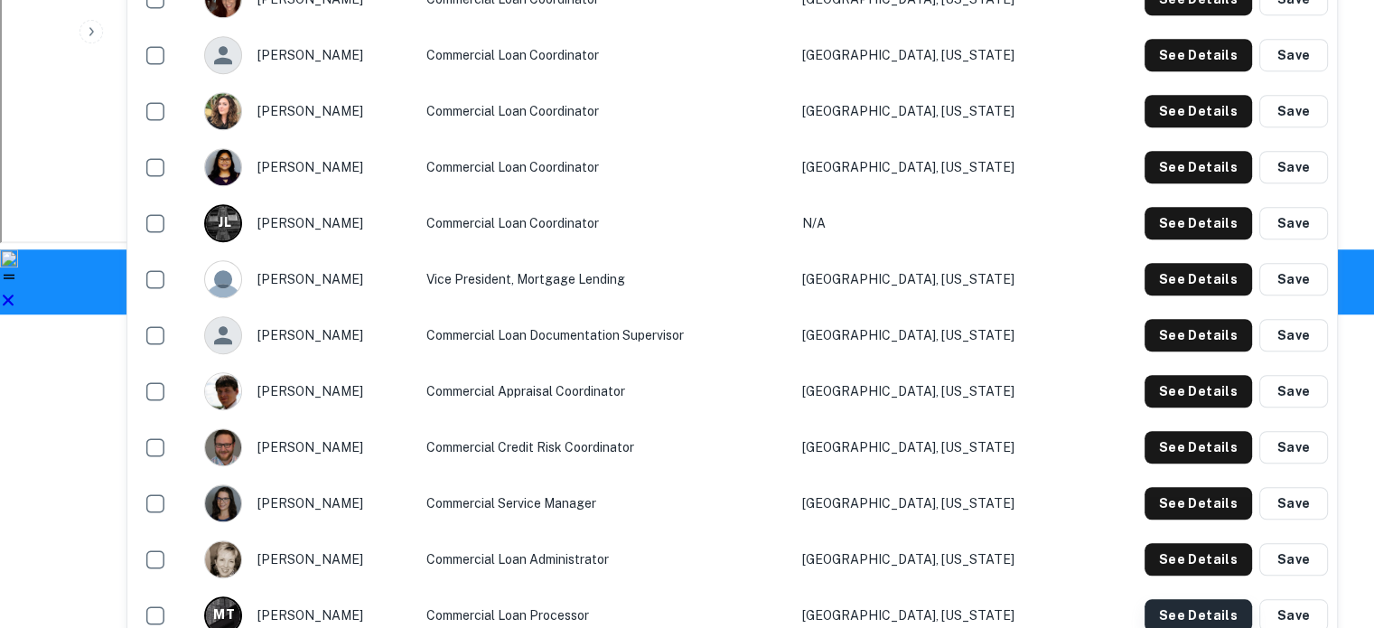
click at [1171, 599] on button "See Details" at bounding box center [1199, 615] width 108 height 33
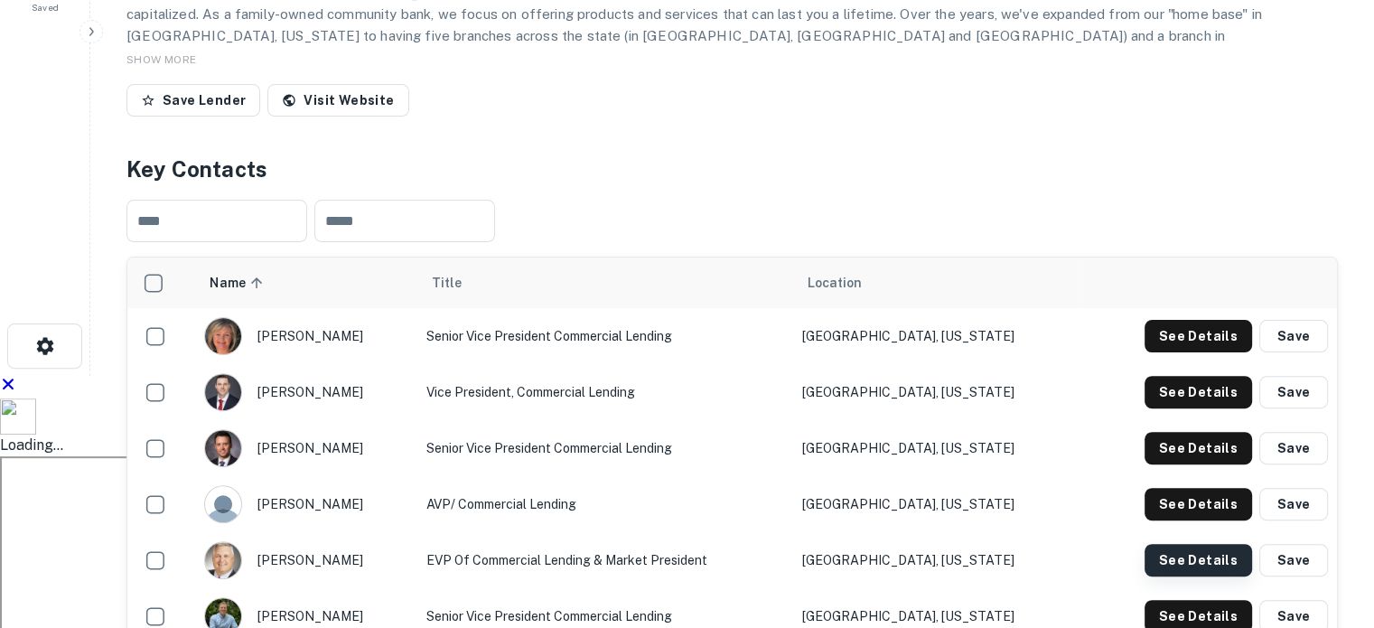
click at [1168, 544] on button "See Details" at bounding box center [1199, 560] width 108 height 33
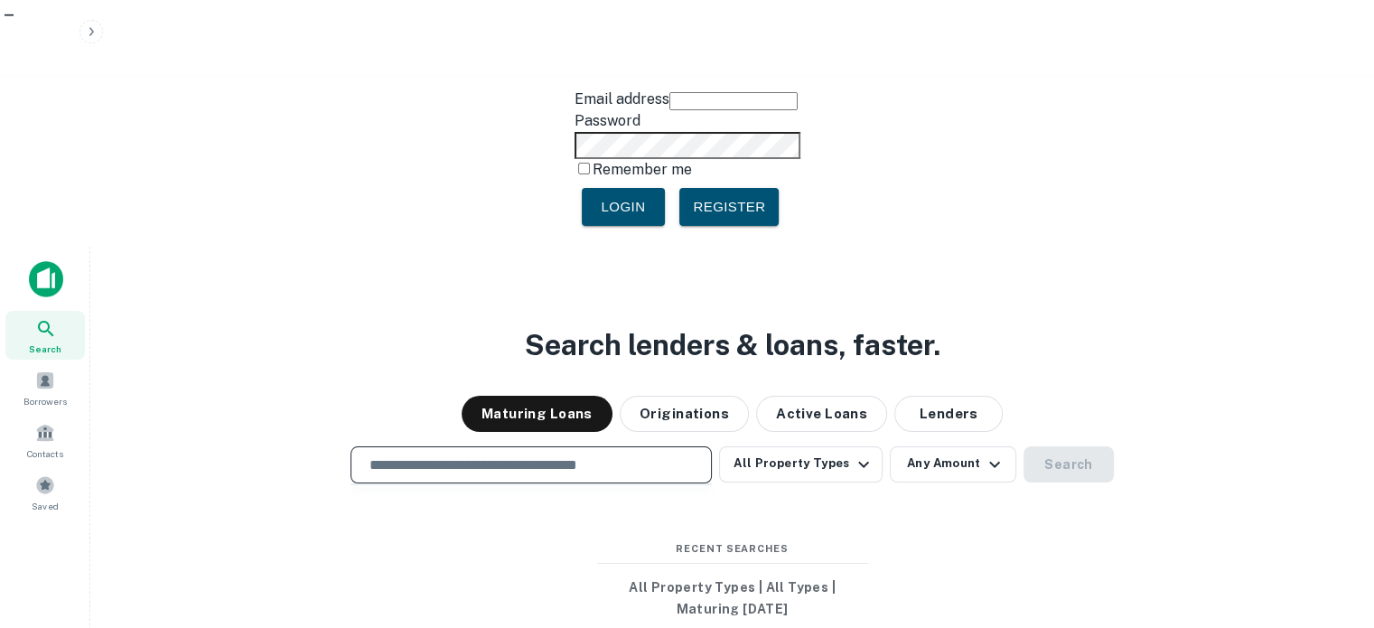
click at [422, 455] on input "text" at bounding box center [531, 465] width 345 height 21
paste input "**********"
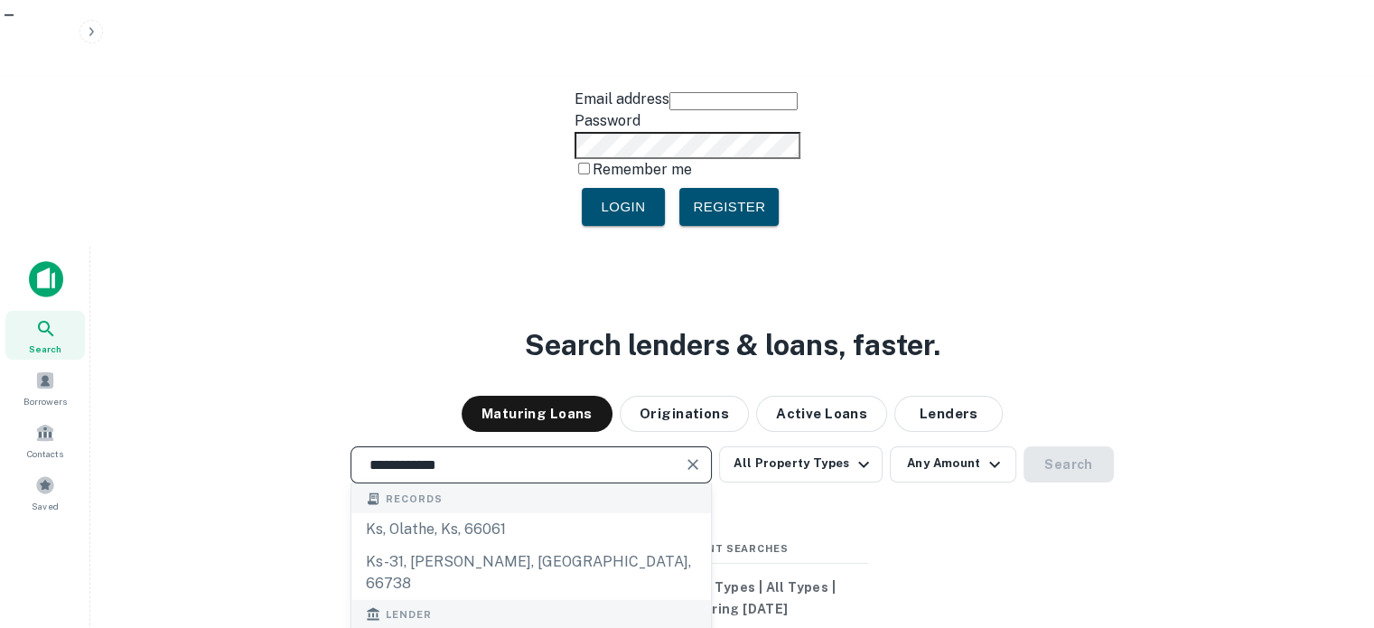
type input "**********"
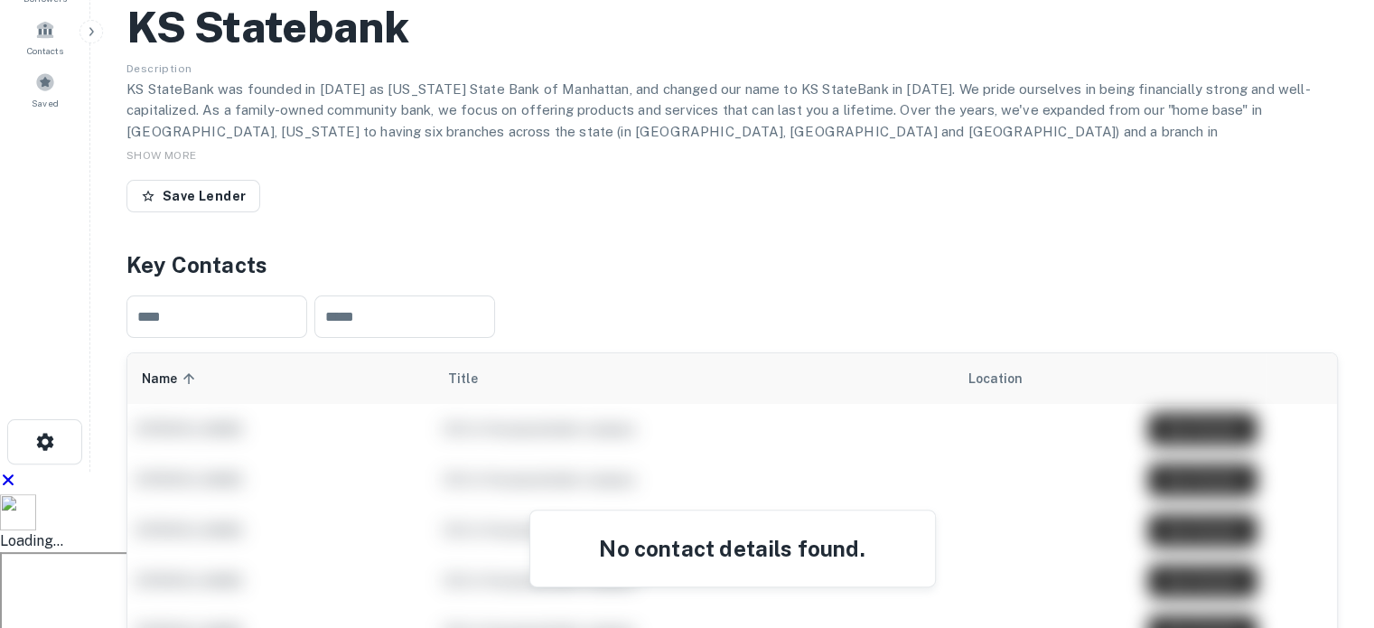
scroll to position [181, 0]
